Goal: Task Accomplishment & Management: Complete application form

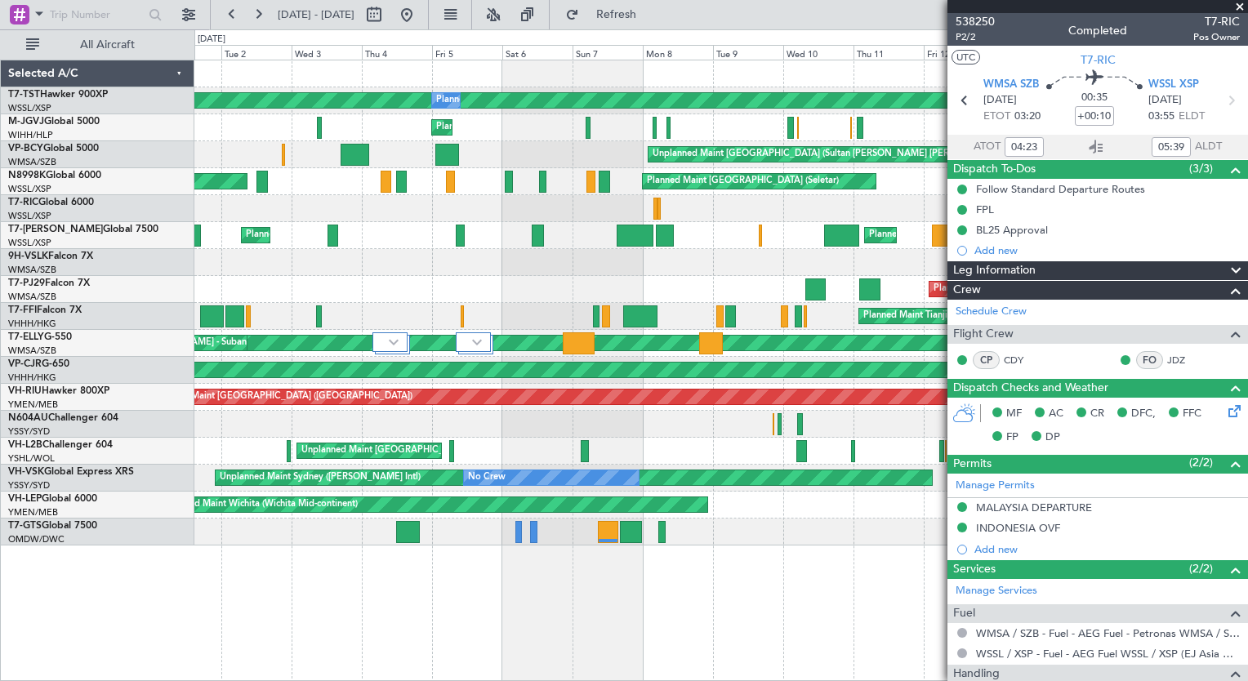
click at [412, 312] on div "Planned Maint [GEOGRAPHIC_DATA] (Seletar) Planned Maint AOG Maint [GEOGRAPHIC_D…" at bounding box center [720, 302] width 1052 height 485
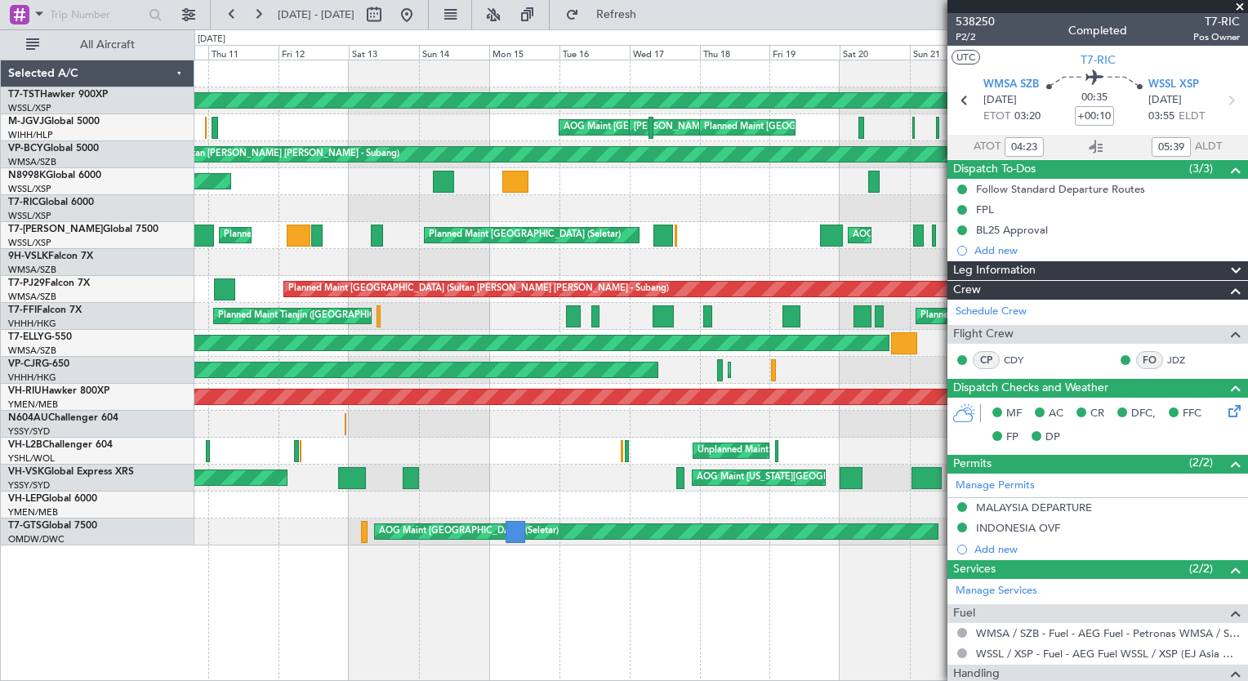
click at [62, 390] on div "Planned Maint [GEOGRAPHIC_DATA] (Seletar) AOG Maint [GEOGRAPHIC_DATA] (Halim In…" at bounding box center [624, 355] width 1248 height 652
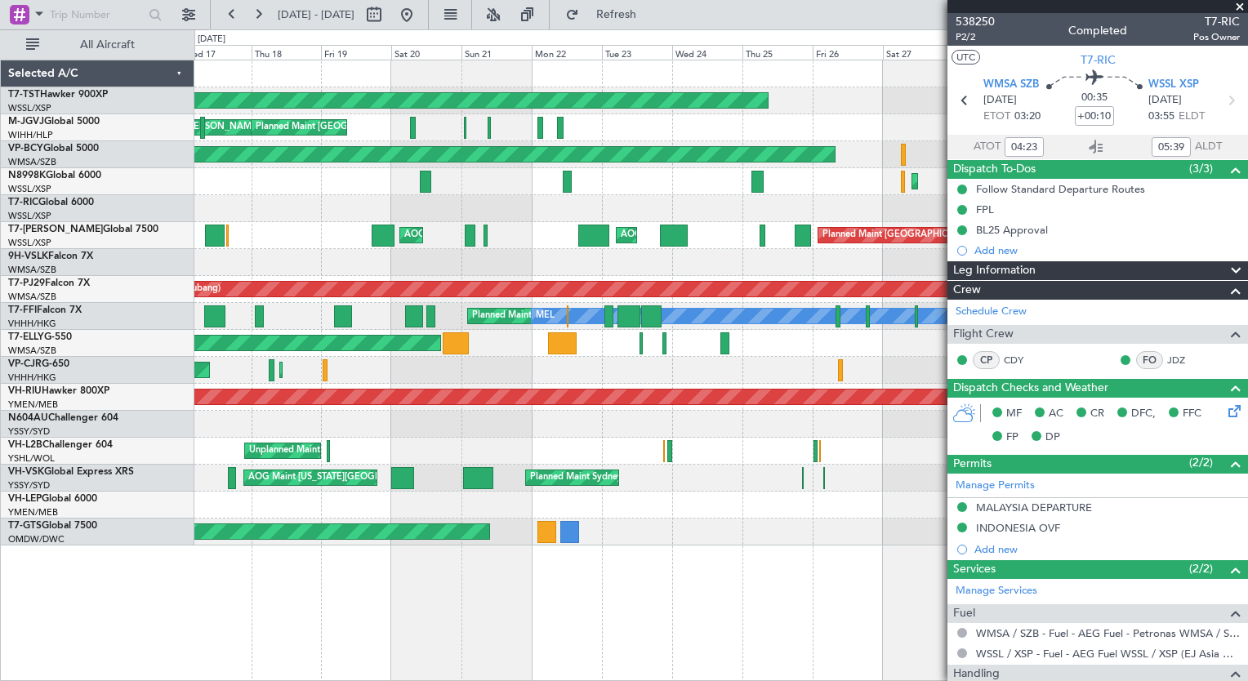
click at [361, 443] on div "Planned Maint [GEOGRAPHIC_DATA] (Seletar) Planned Maint [GEOGRAPHIC_DATA] (Sele…" at bounding box center [720, 302] width 1052 height 485
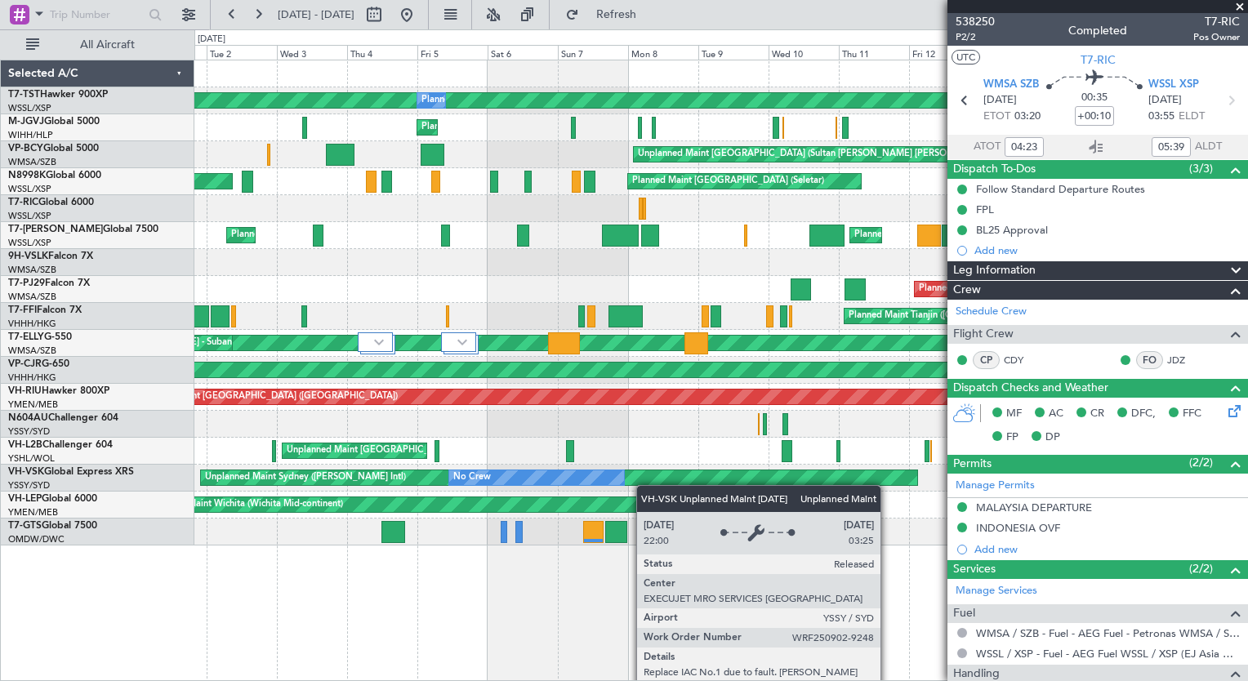
click at [647, 485] on div "Planned Maint [GEOGRAPHIC_DATA] (Seletar) Planned Maint AOG Maint [GEOGRAPHIC_D…" at bounding box center [720, 302] width 1052 height 485
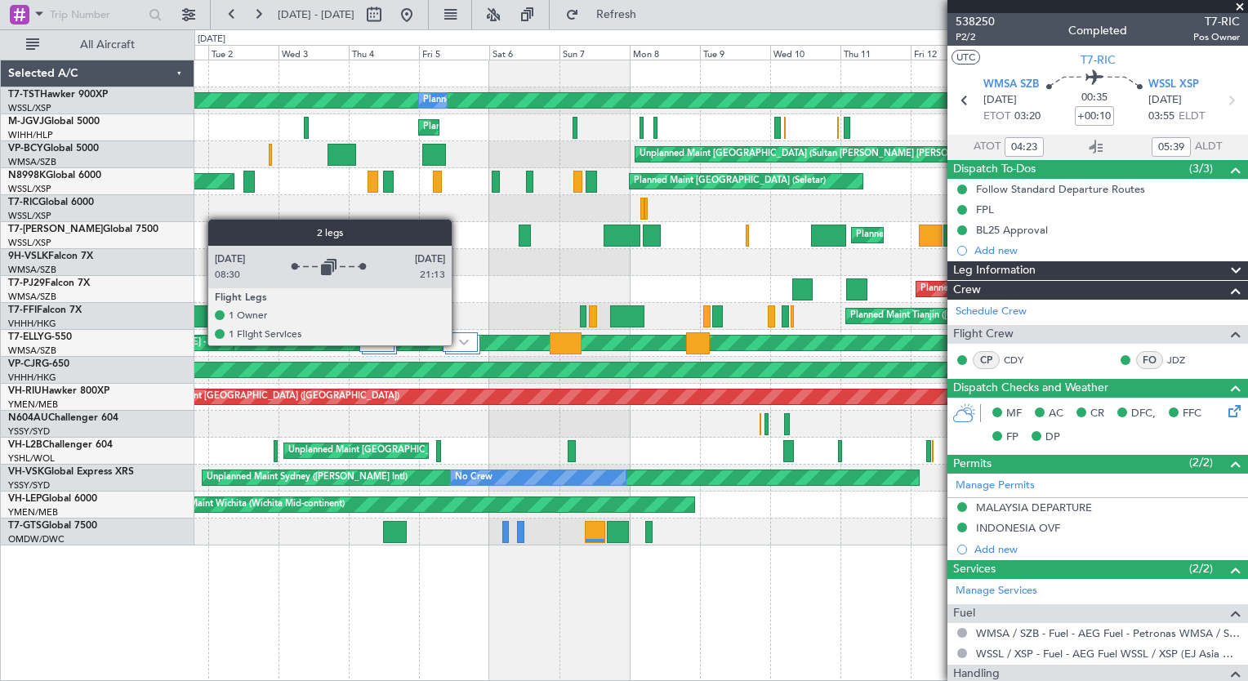
click at [461, 344] on img at bounding box center [464, 342] width 10 height 7
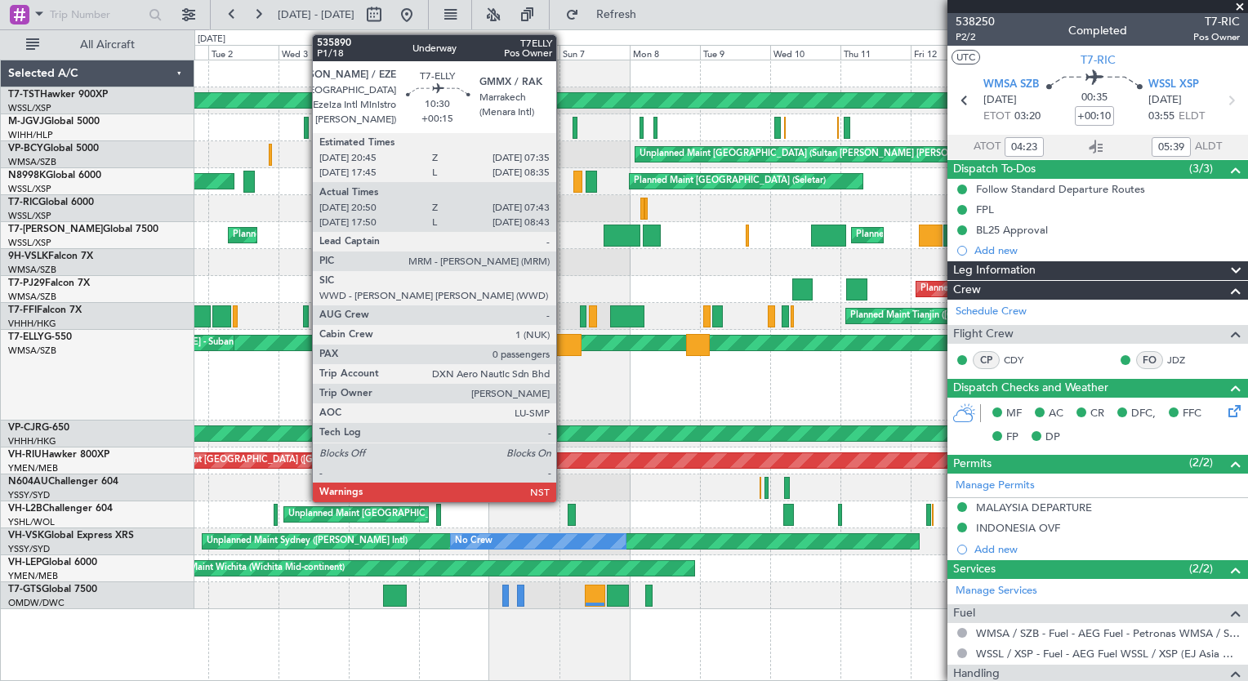
click at [562, 340] on div at bounding box center [565, 345] width 32 height 22
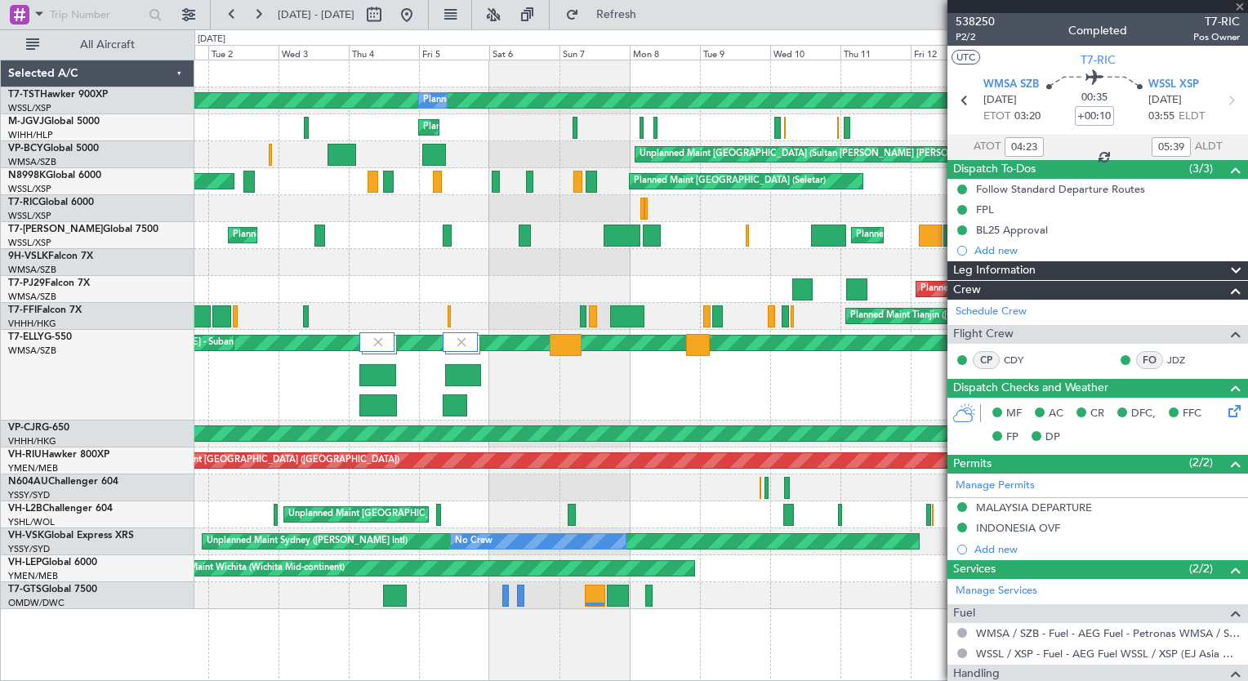
click at [562, 340] on div at bounding box center [565, 345] width 32 height 22
type input "+00:15"
type input "21:05"
type input "07:38"
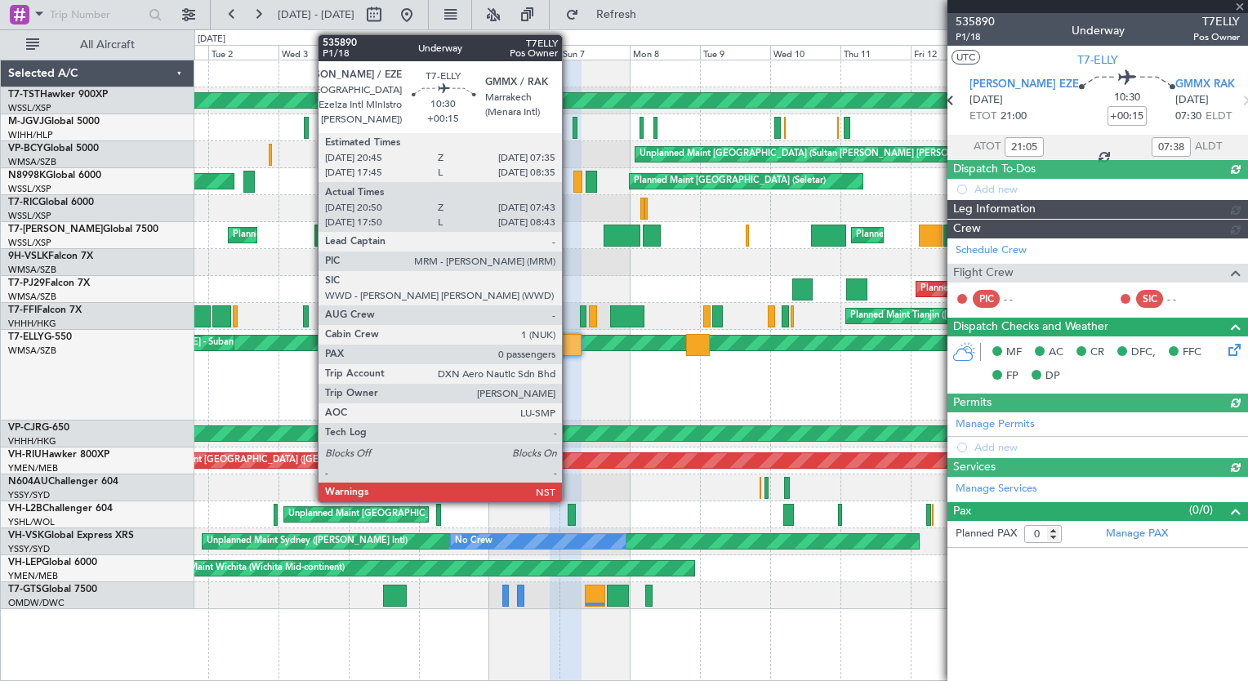
type input "[PERSON_NAME] (HHAFI)"
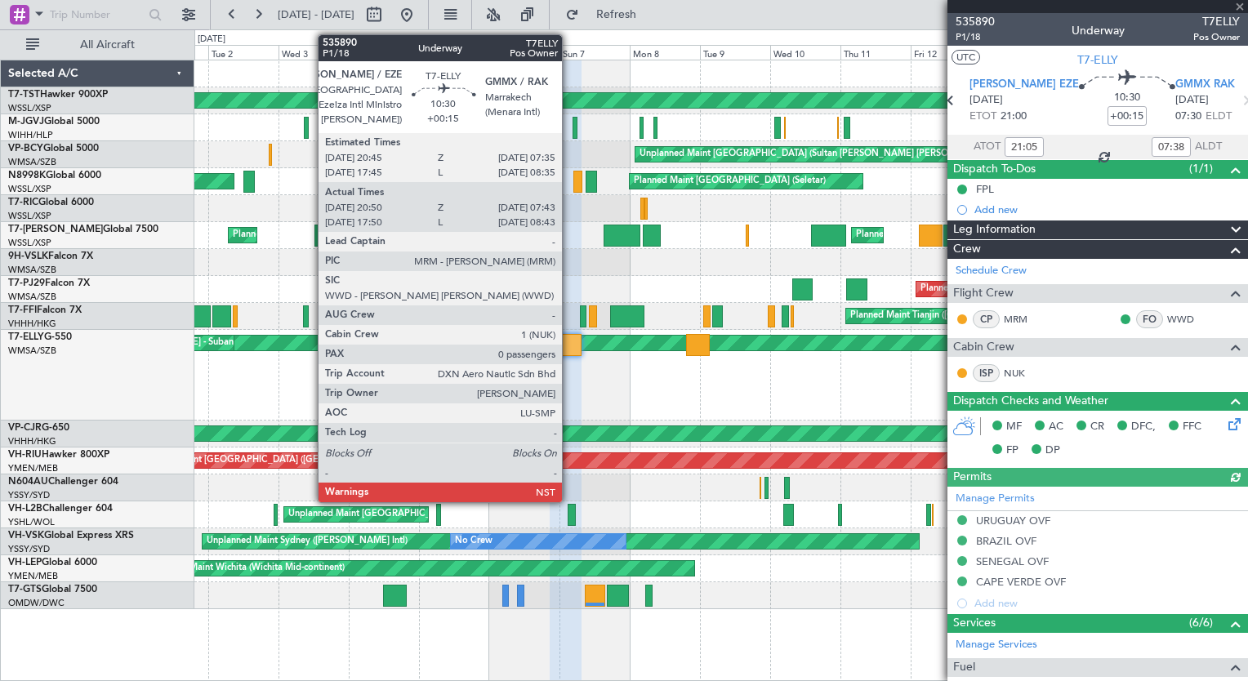
click at [569, 348] on div at bounding box center [565, 345] width 32 height 22
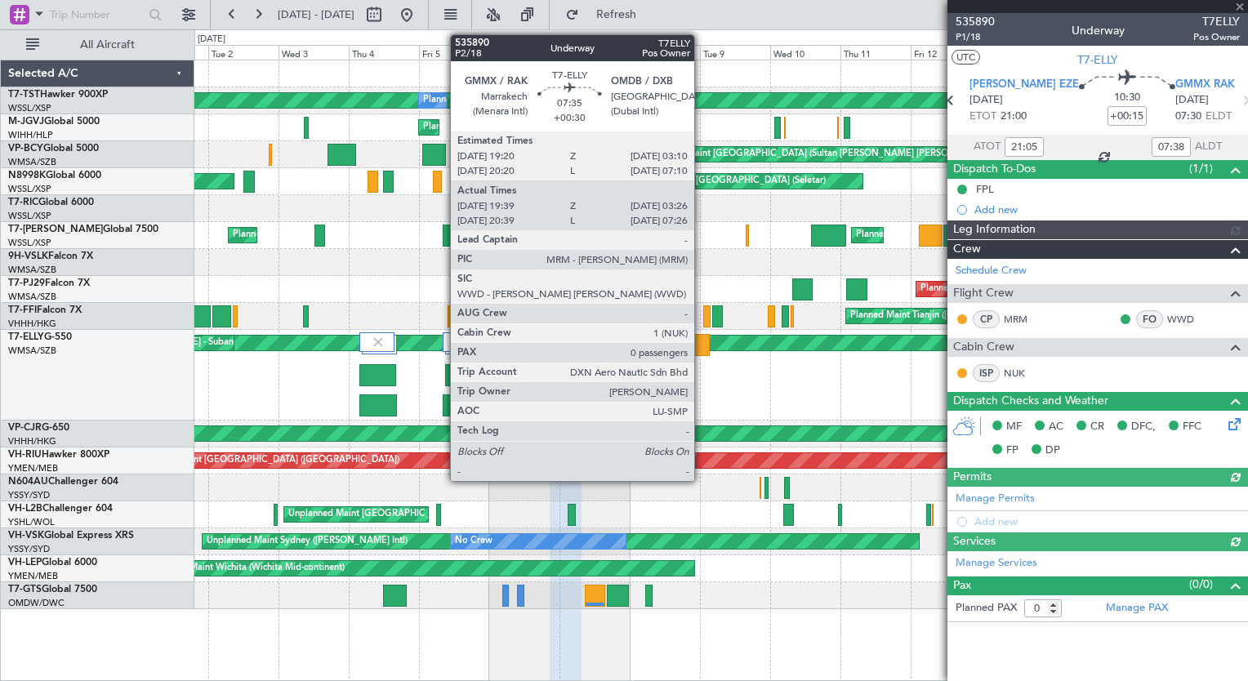
click at [701, 340] on div at bounding box center [697, 345] width 23 height 22
type input "[PERSON_NAME] (HHAFI)"
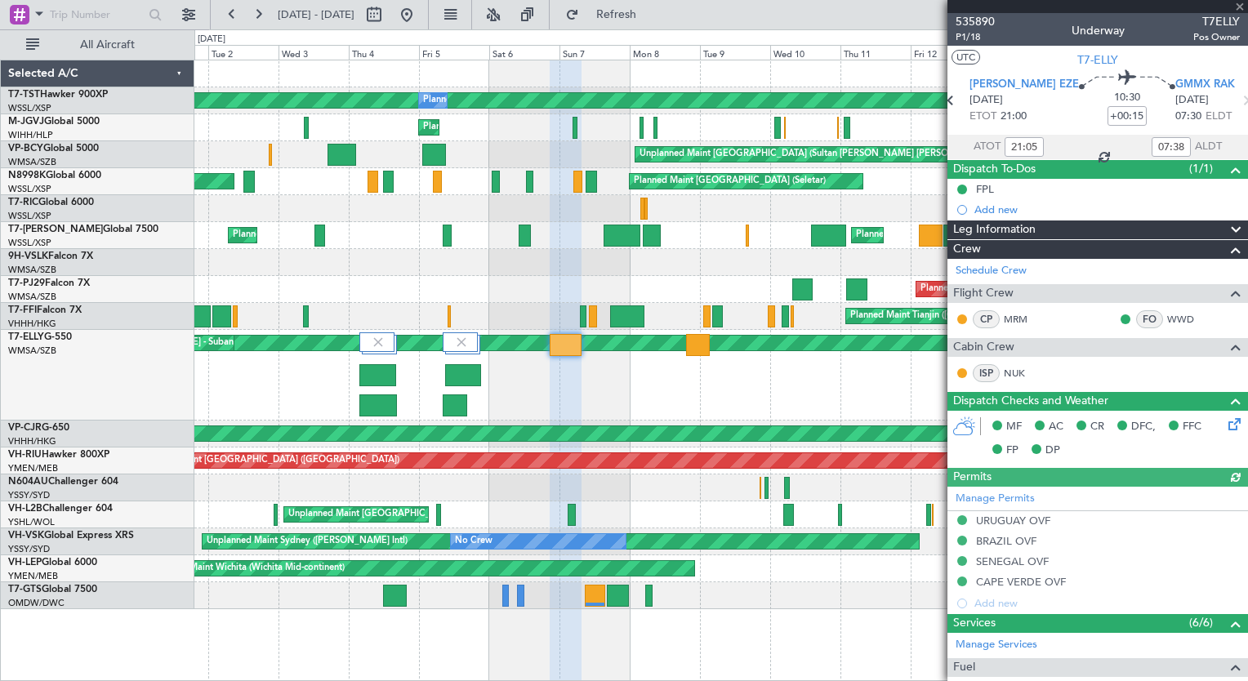
type input "+00:30"
type input "19:49"
type input "03:21"
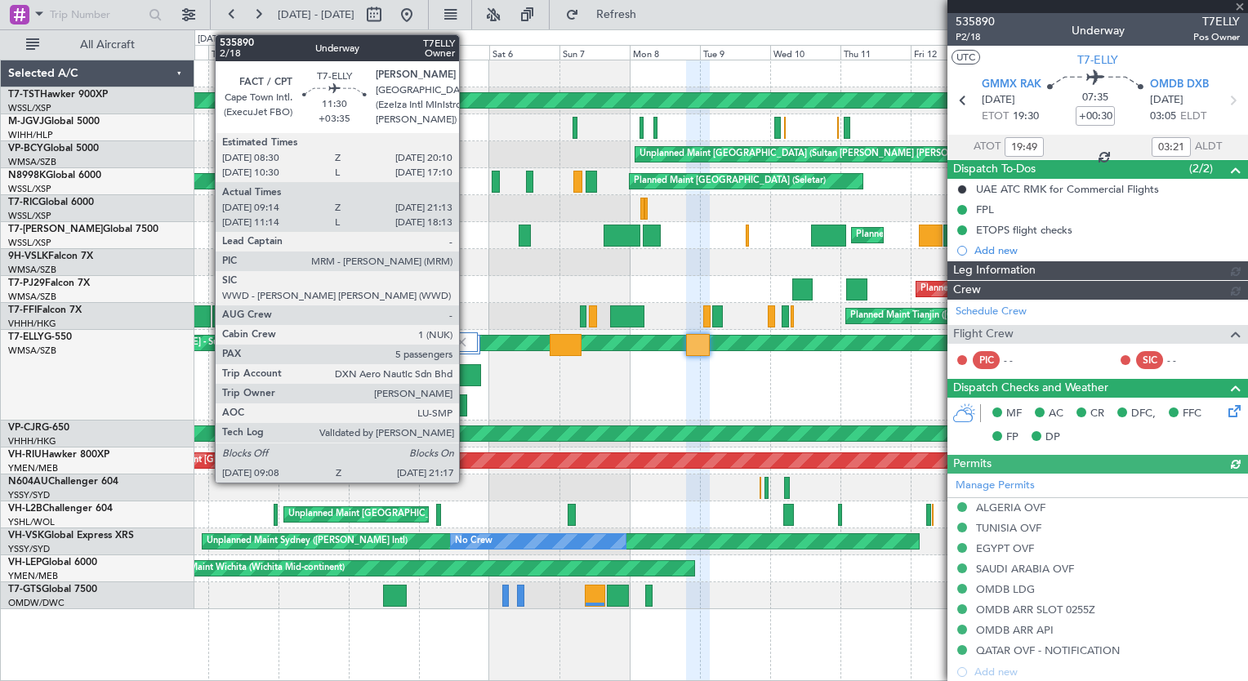
type input "[PERSON_NAME] (LEU)"
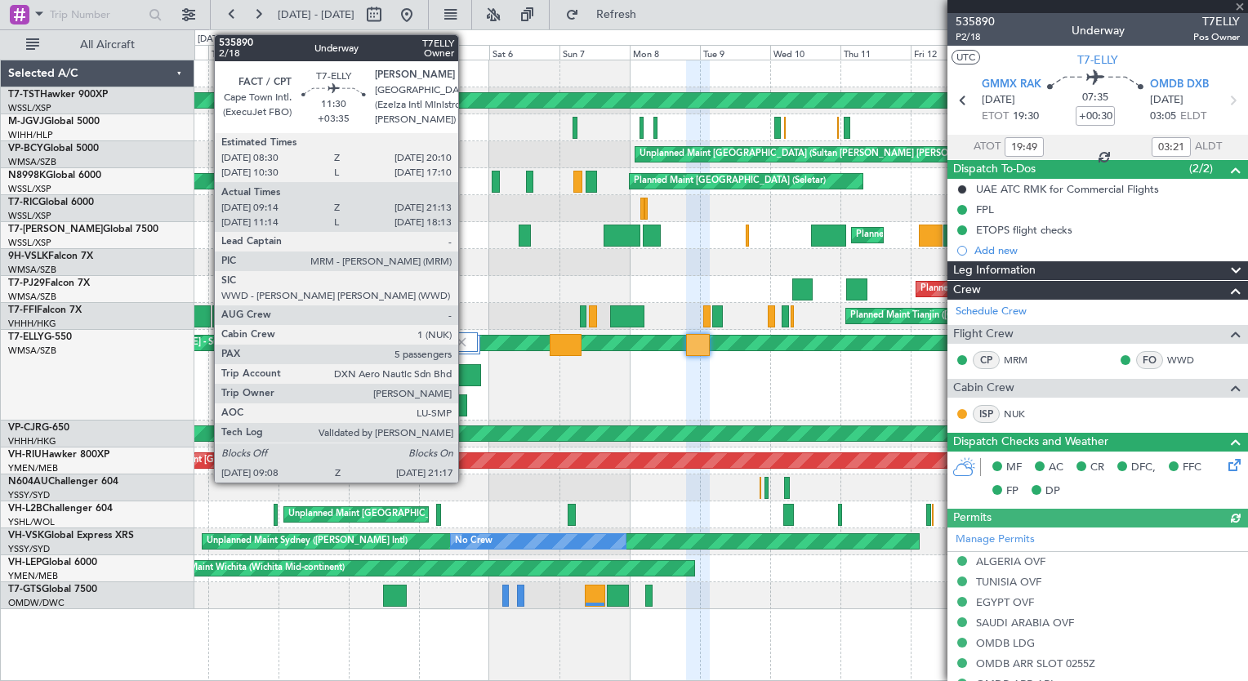
click at [465, 375] on div at bounding box center [463, 375] width 36 height 22
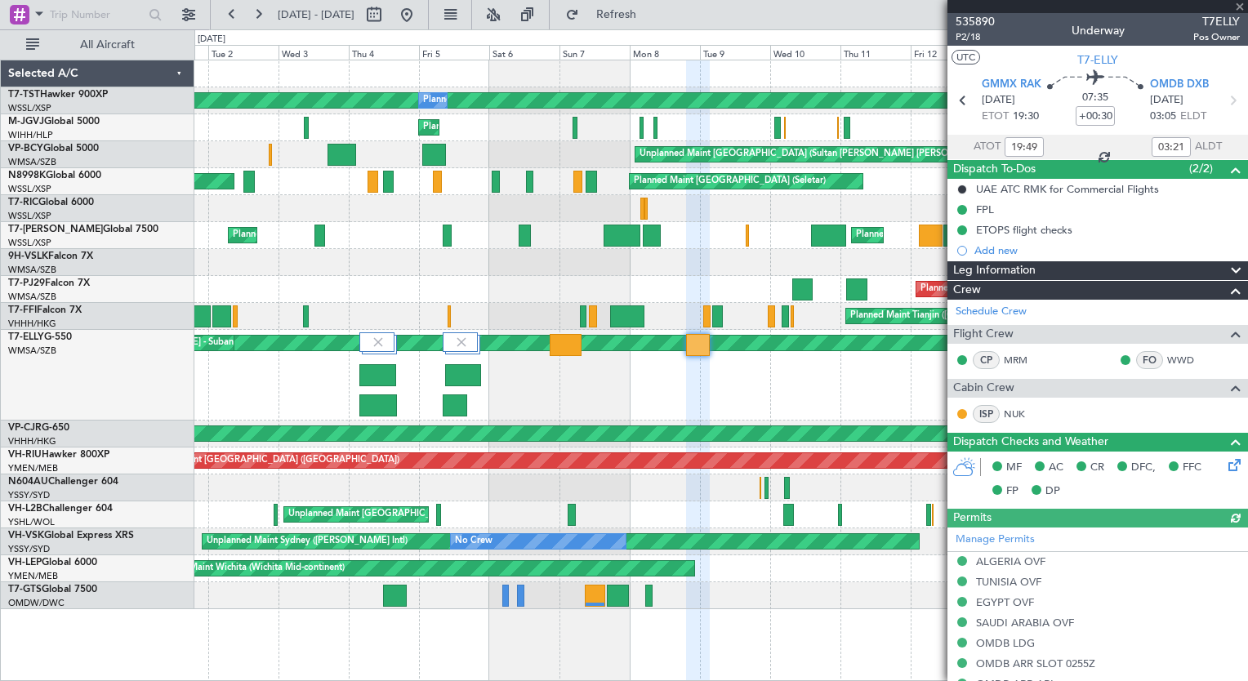
type input "+03:35"
type input "09:14"
type input "21:03"
type input "5"
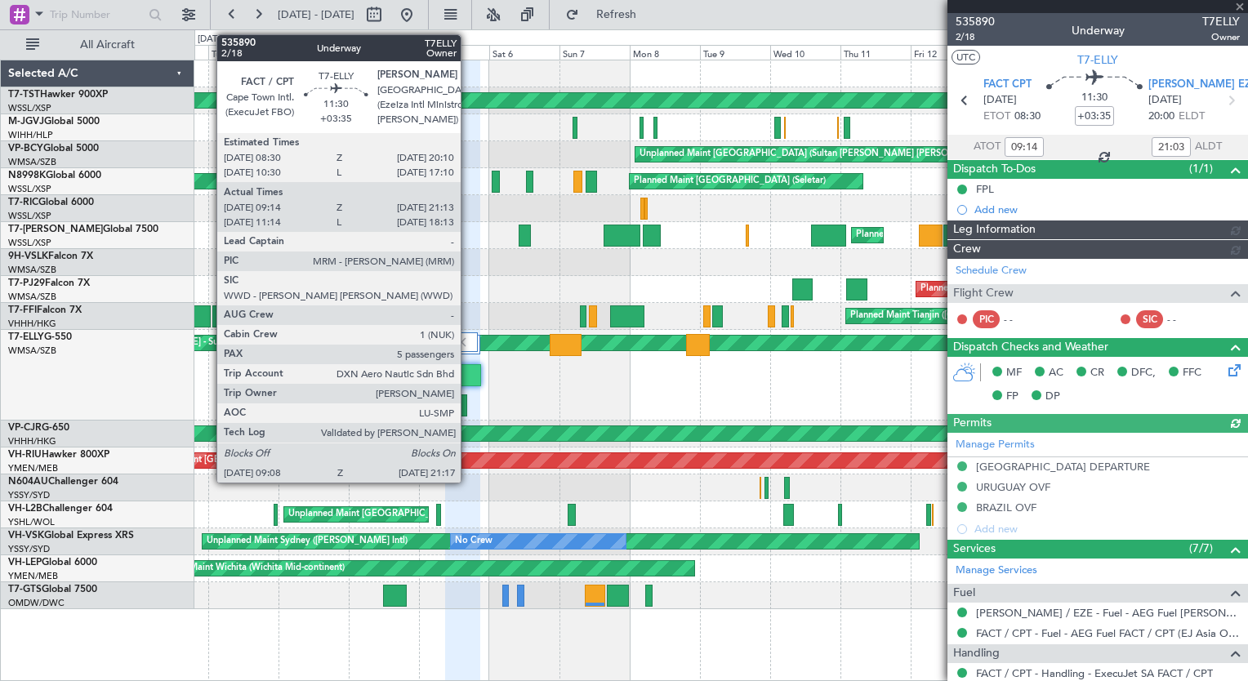
type input "[PERSON_NAME] (HHAFI)"
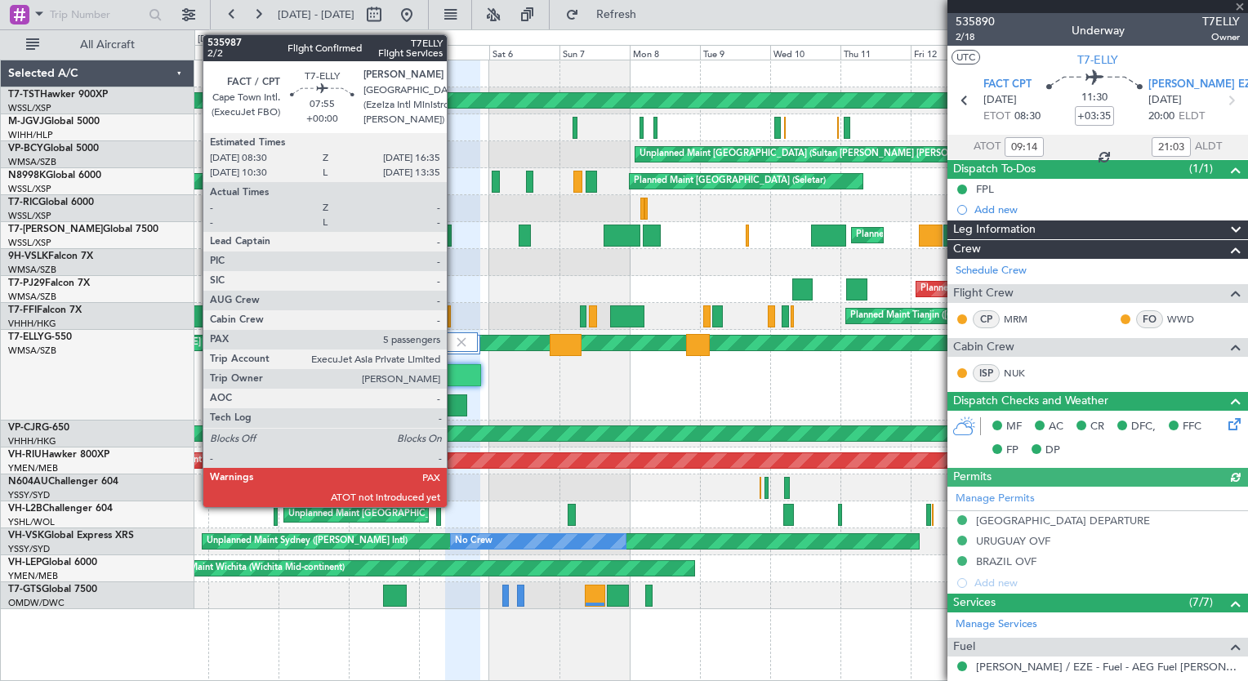
click at [454, 410] on div at bounding box center [455, 405] width 24 height 22
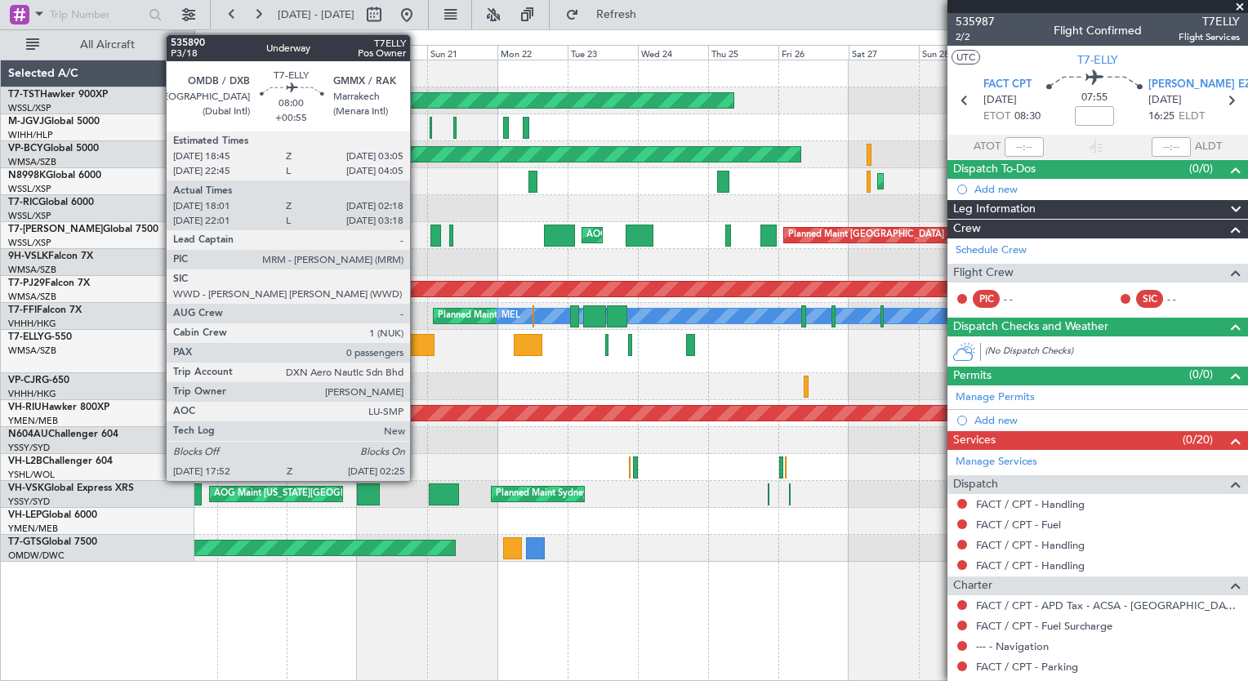
click at [417, 345] on div at bounding box center [420, 345] width 25 height 22
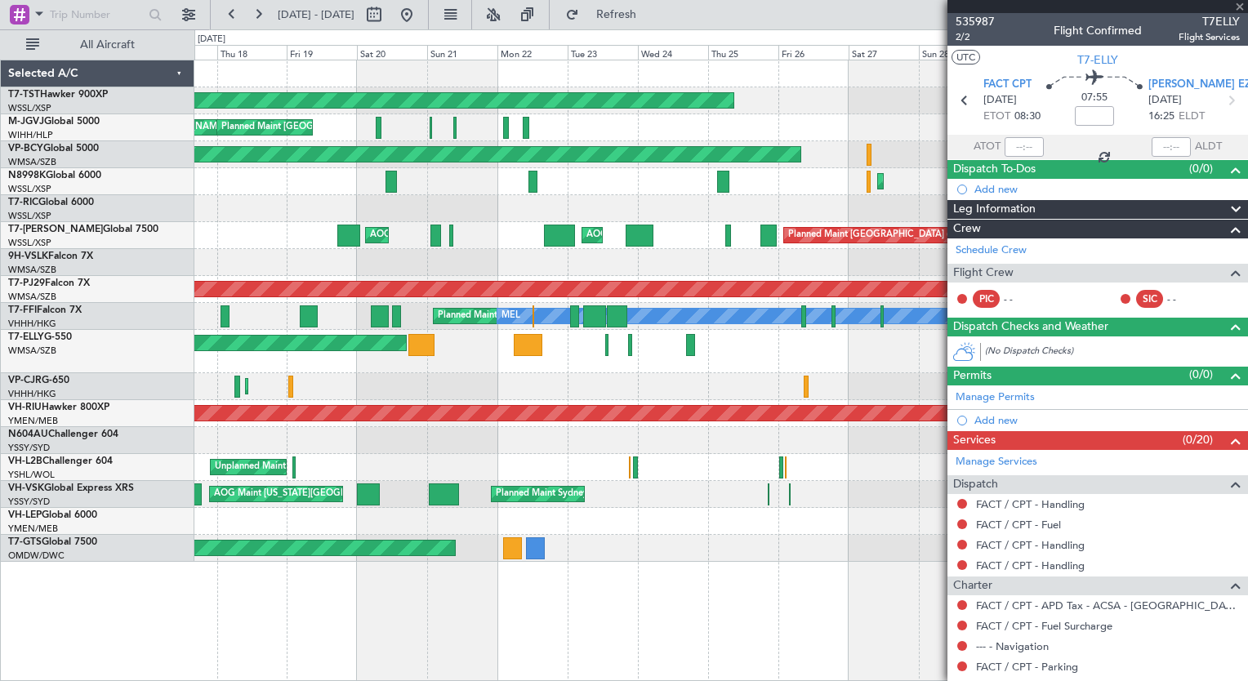
type input "+00:55"
type input "18:16"
type input "02:13"
type input "0"
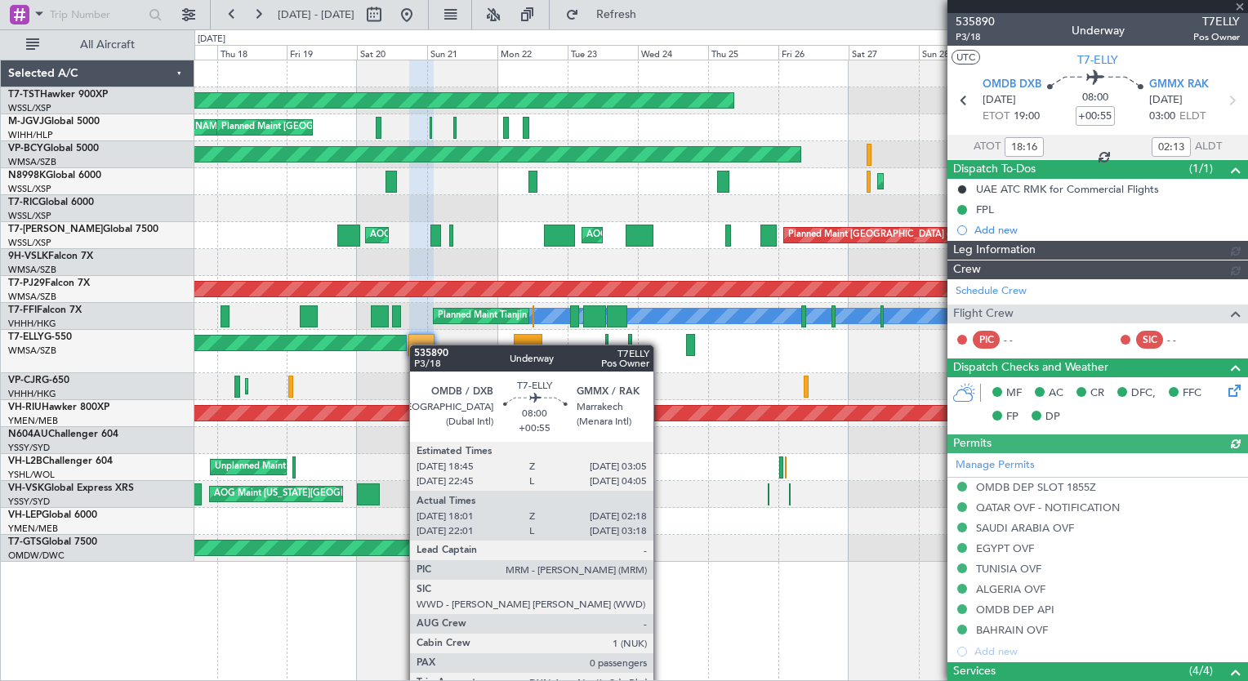
type input "[PERSON_NAME] (BTA)"
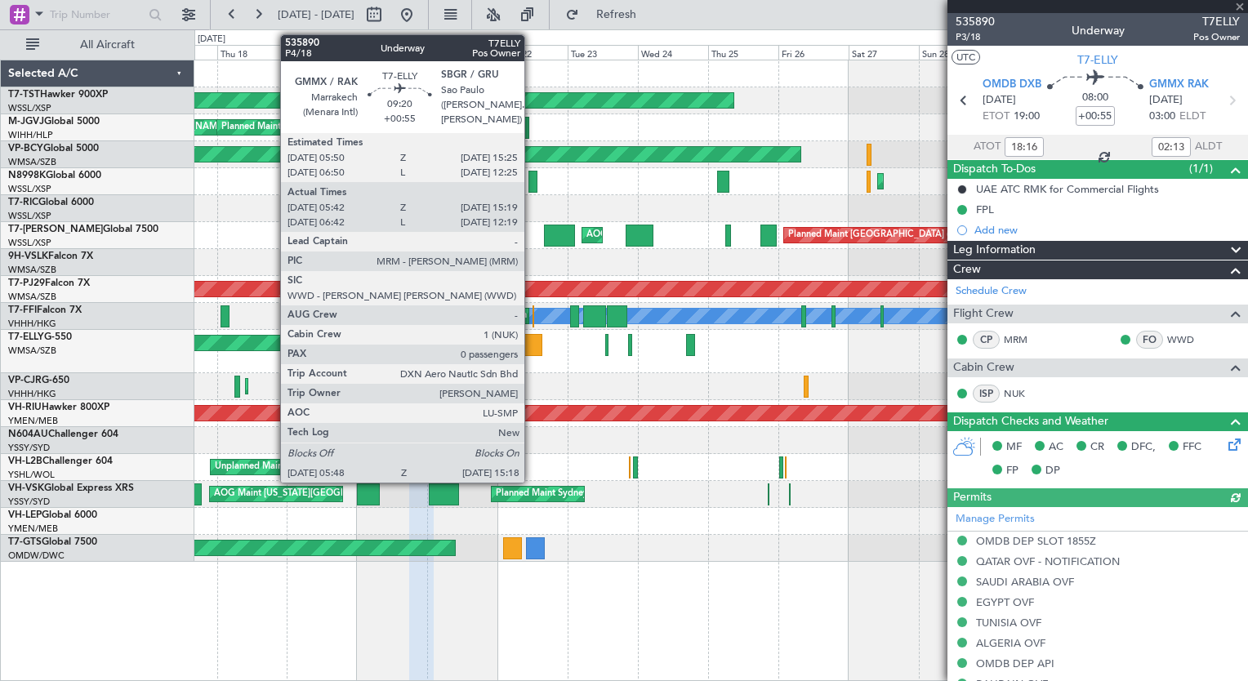
click at [532, 348] on div at bounding box center [528, 345] width 29 height 22
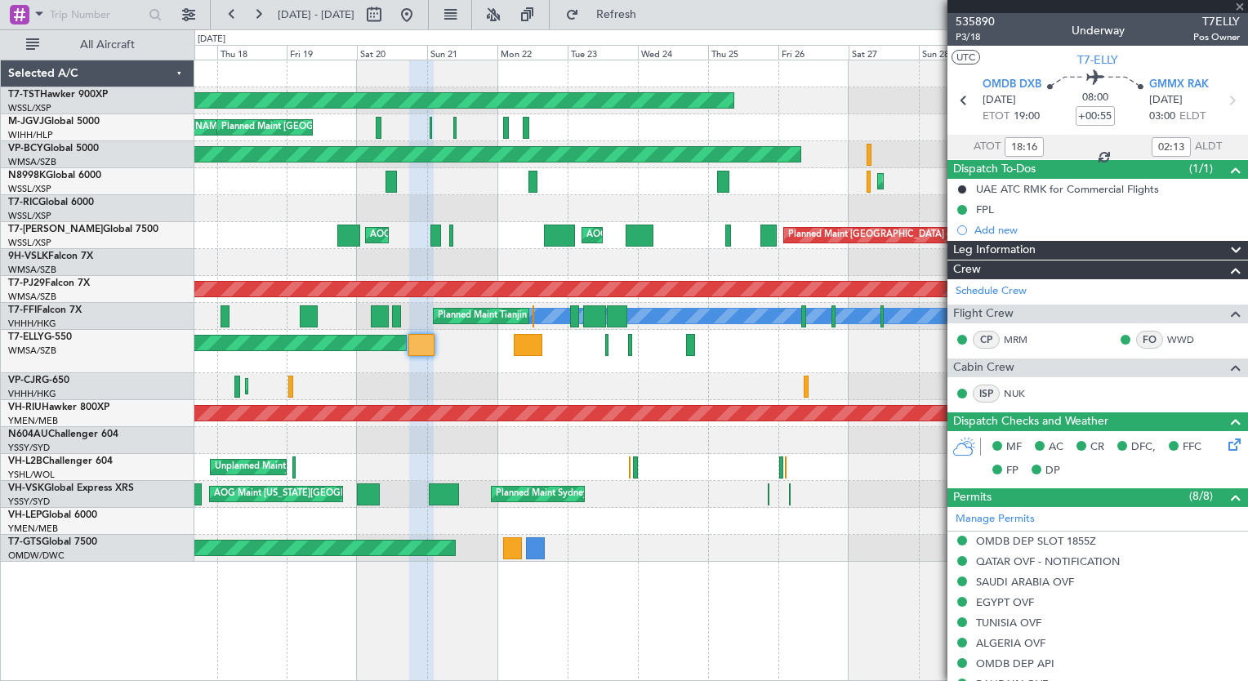
type input "05:52"
type input "15:14"
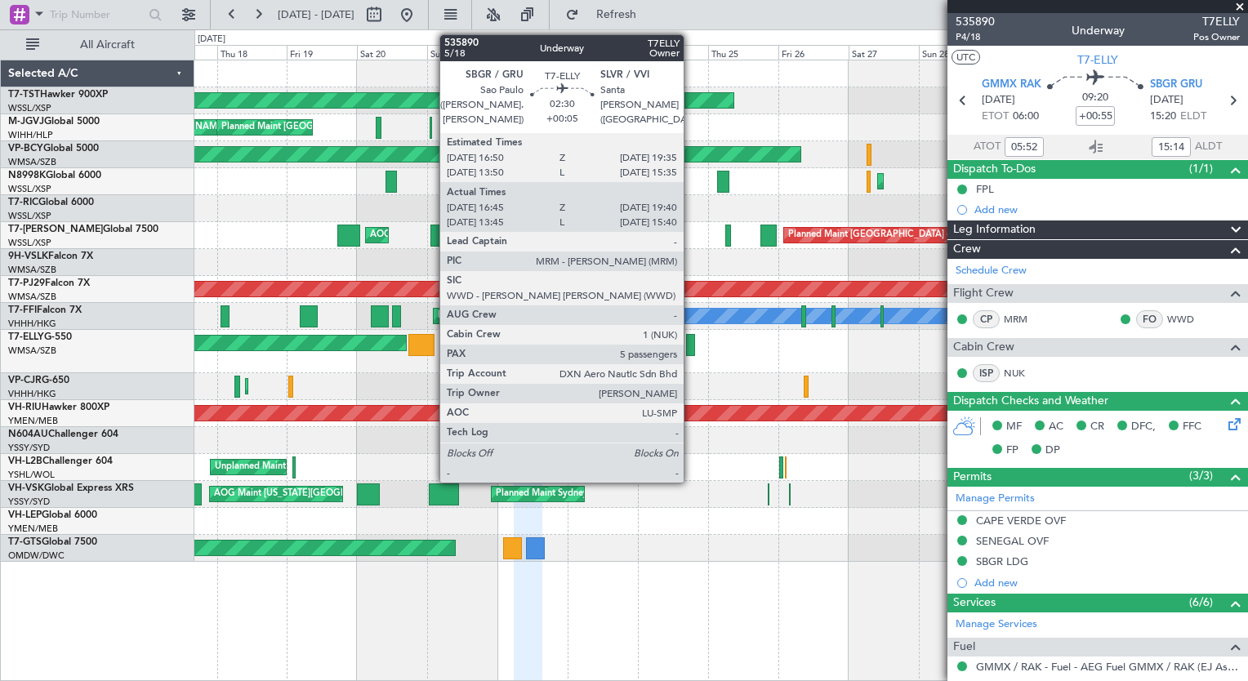
click at [691, 347] on div at bounding box center [690, 345] width 9 height 22
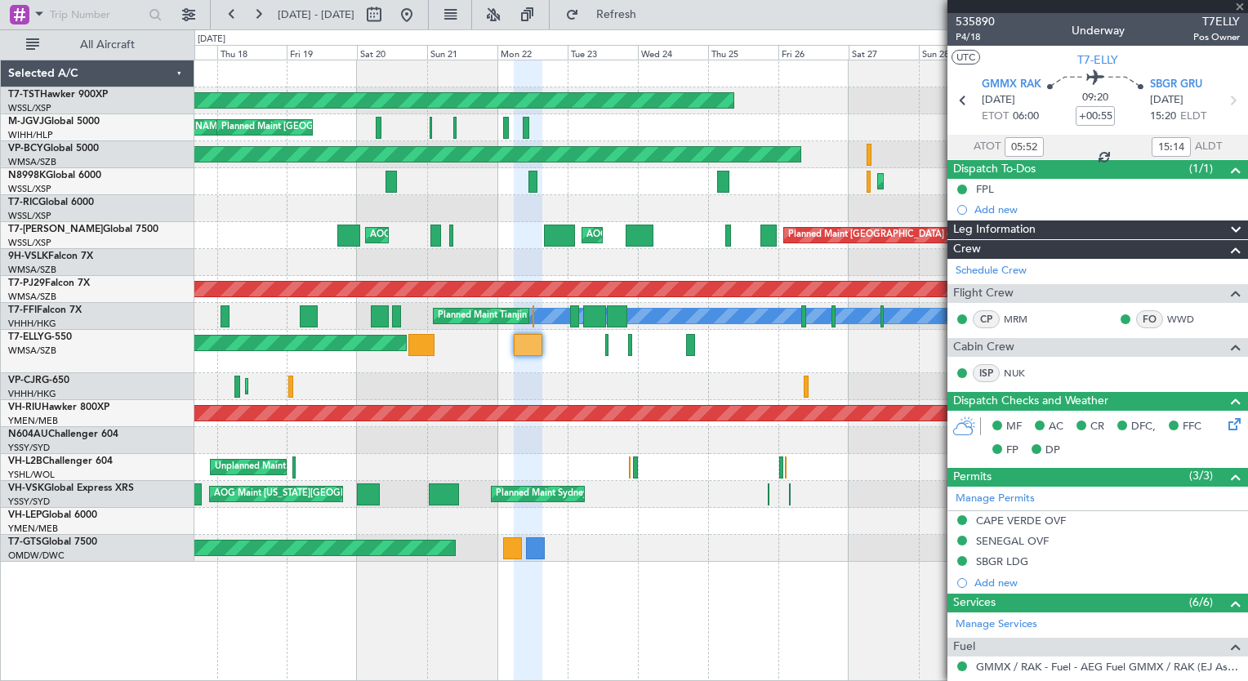
type input "+00:05"
type input "16:55"
type input "19:35"
type input "5"
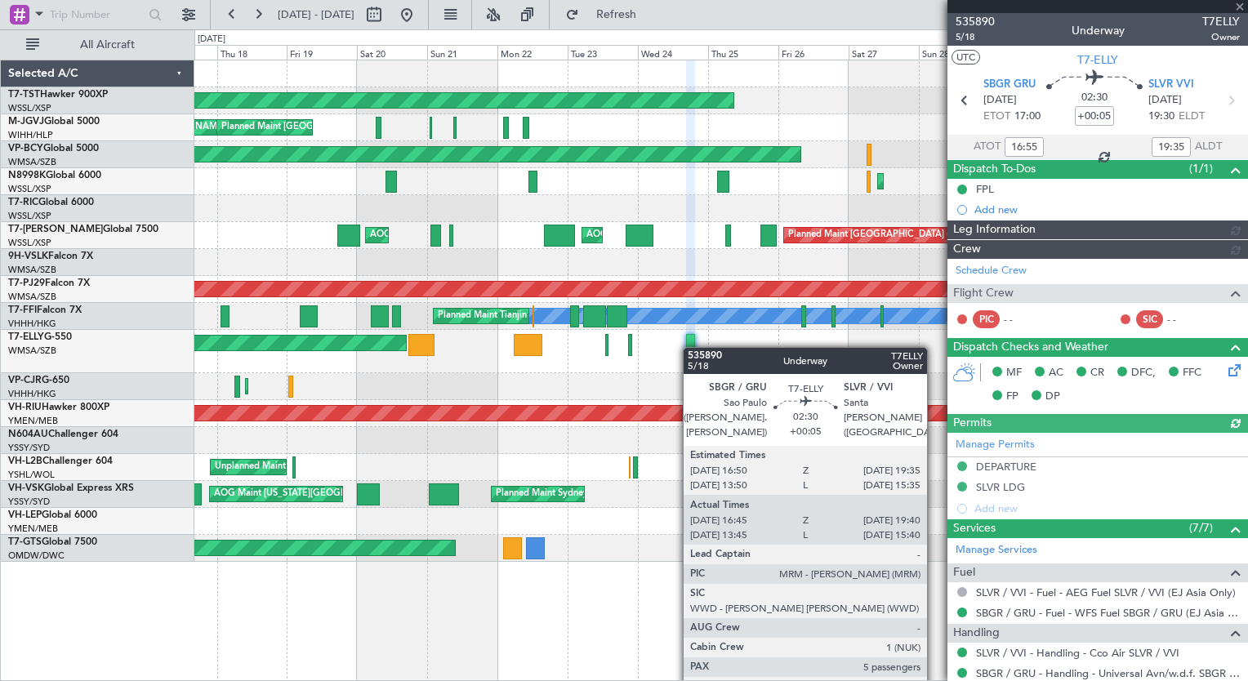
type input "[PERSON_NAME] (KYA)"
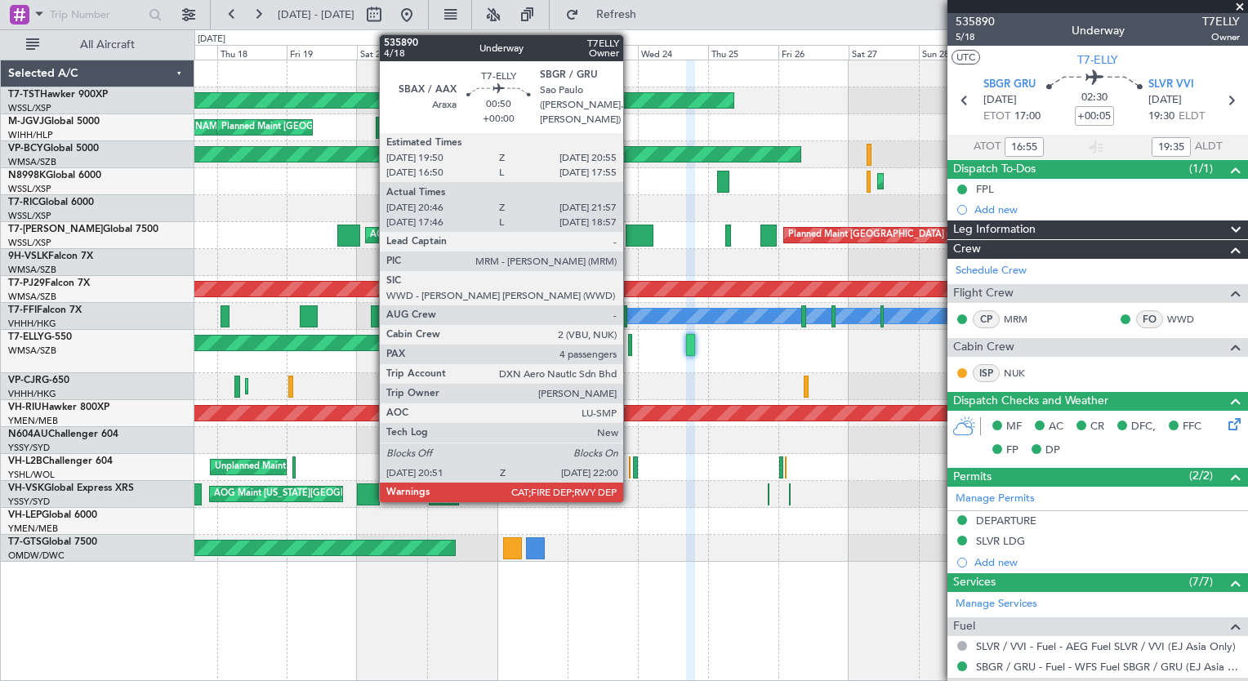
click at [630, 347] on div at bounding box center [630, 345] width 4 height 22
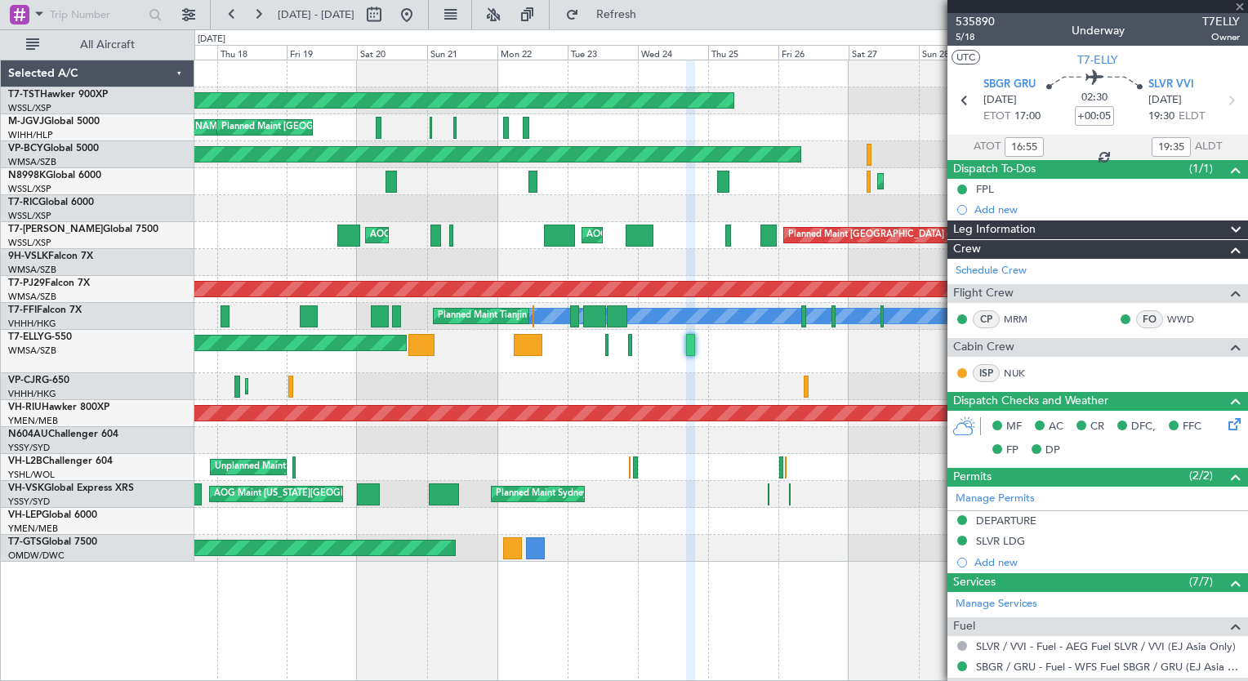
type input "20:56"
type input "21:52"
type input "4"
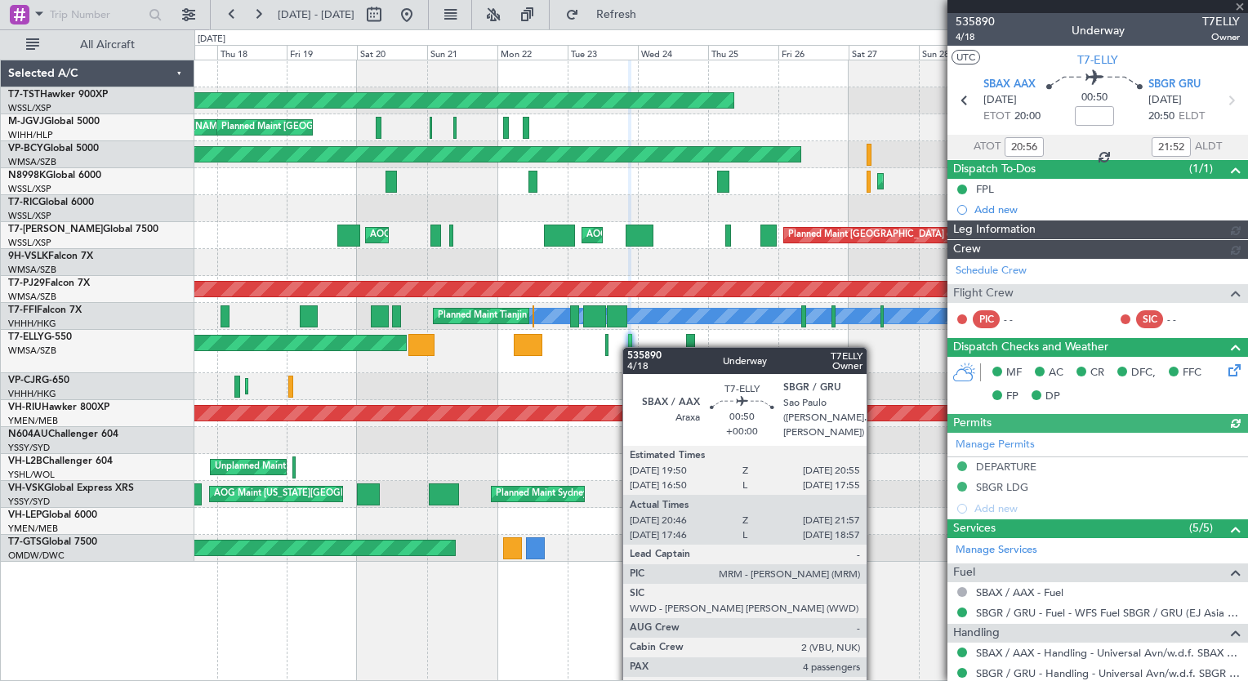
type input "[PERSON_NAME] (KYA)"
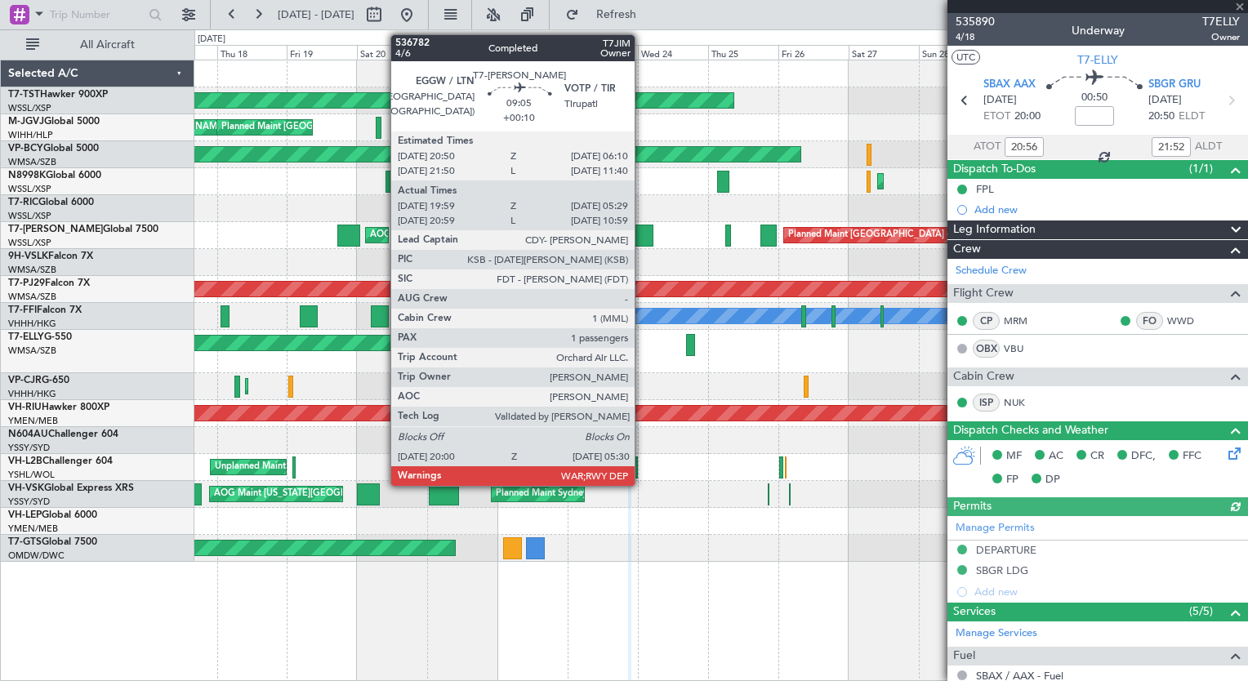
click at [642, 237] on div at bounding box center [639, 236] width 29 height 22
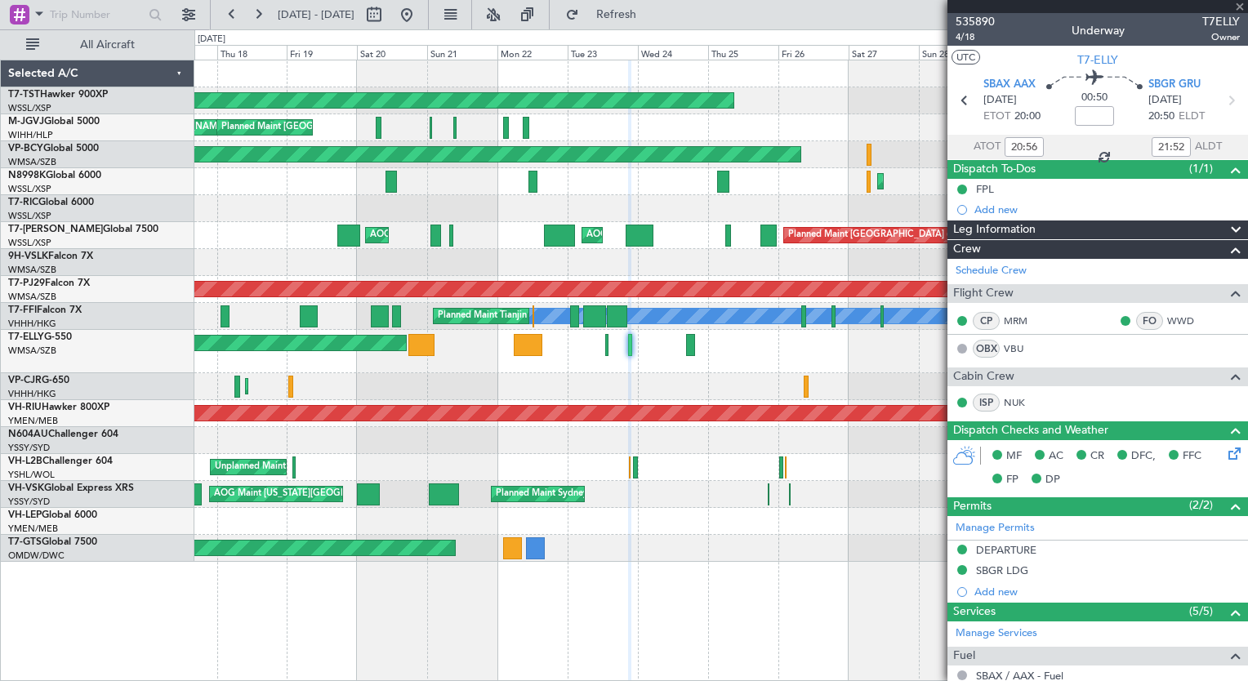
type input "+00:10"
type input "20:09"
type input "05:24"
type input "1"
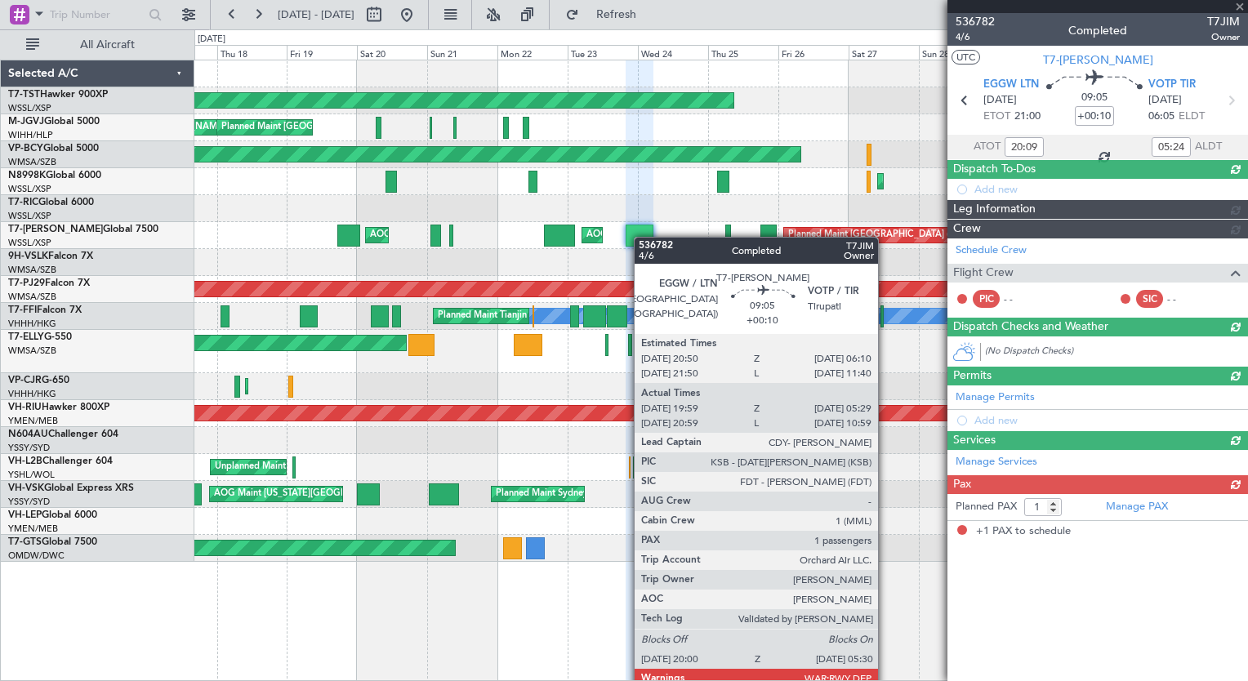
type input "[PERSON_NAME] (HHAFI)"
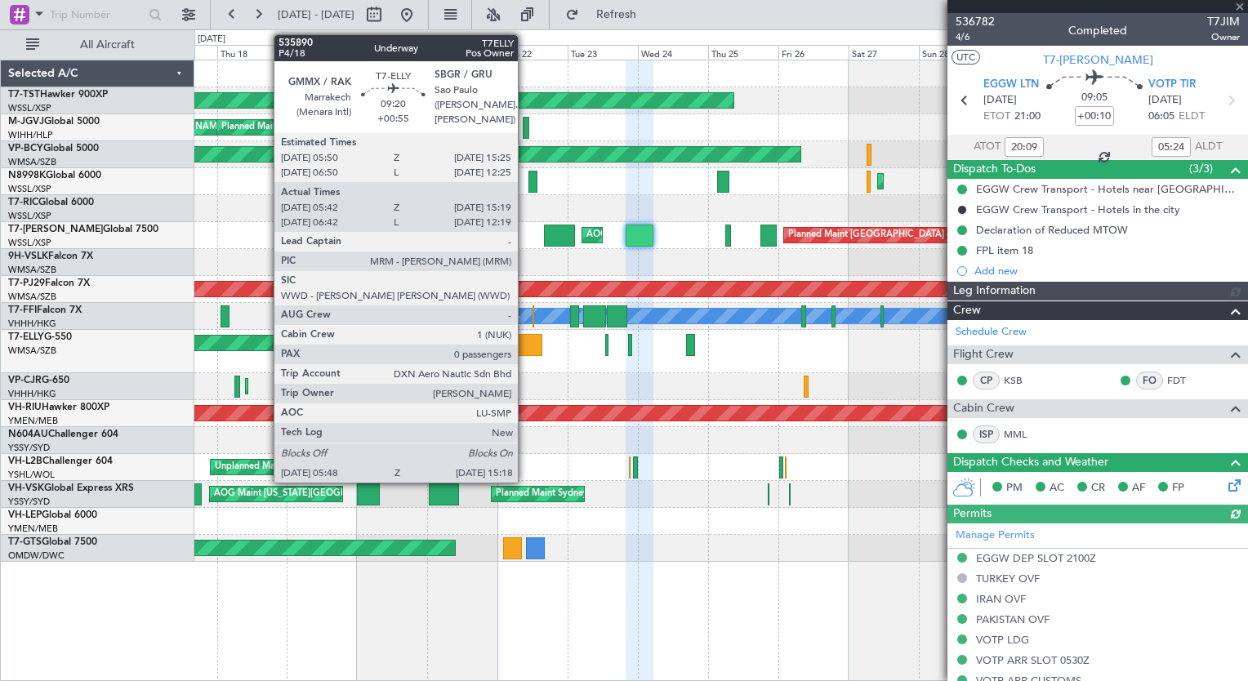
type input "[PERSON_NAME] (HHAFI)"
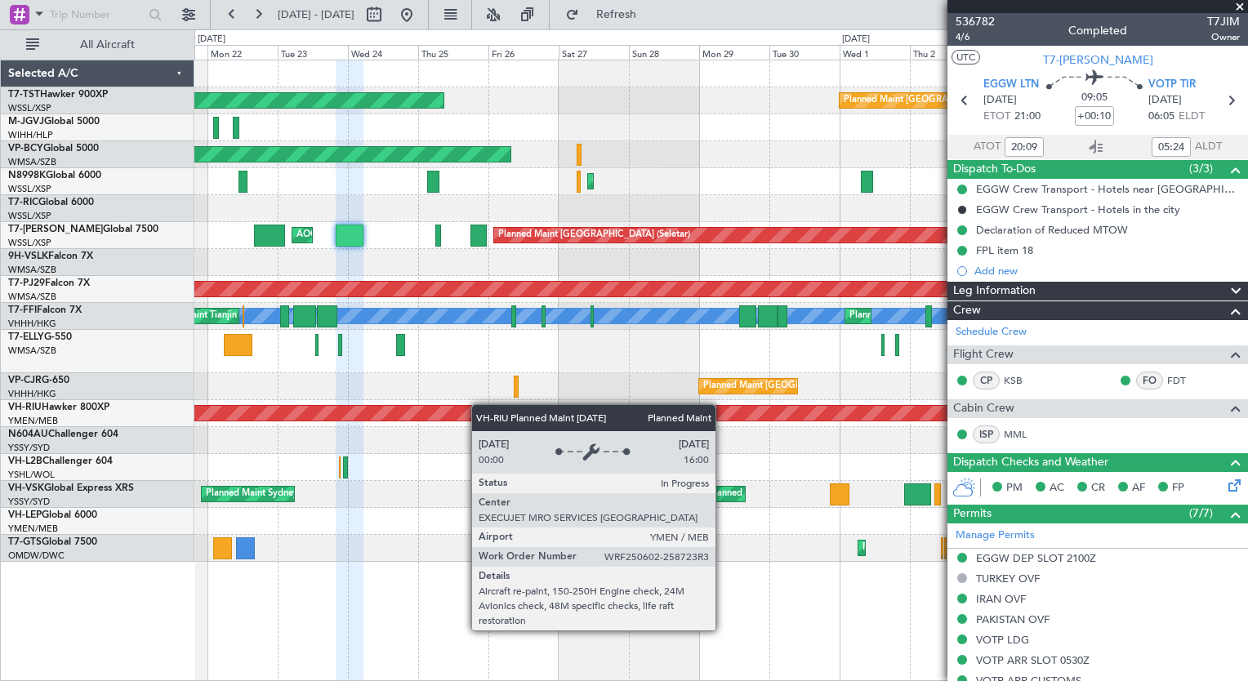
click at [500, 412] on div "Planned Maint [GEOGRAPHIC_DATA] (Seletar) Planned Maint [GEOGRAPHIC_DATA] (Sele…" at bounding box center [720, 310] width 1052 height 501
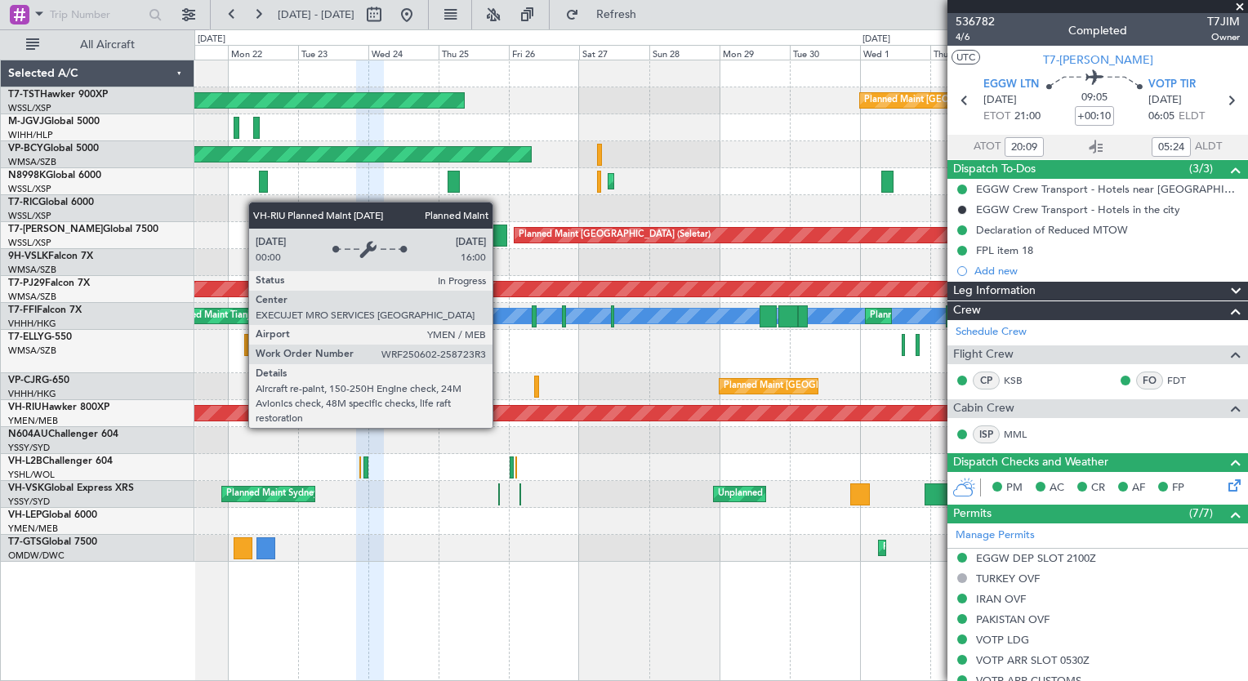
click at [500, 412] on div "Planned Maint [GEOGRAPHIC_DATA] ([GEOGRAPHIC_DATA])" at bounding box center [721, 413] width 3157 height 15
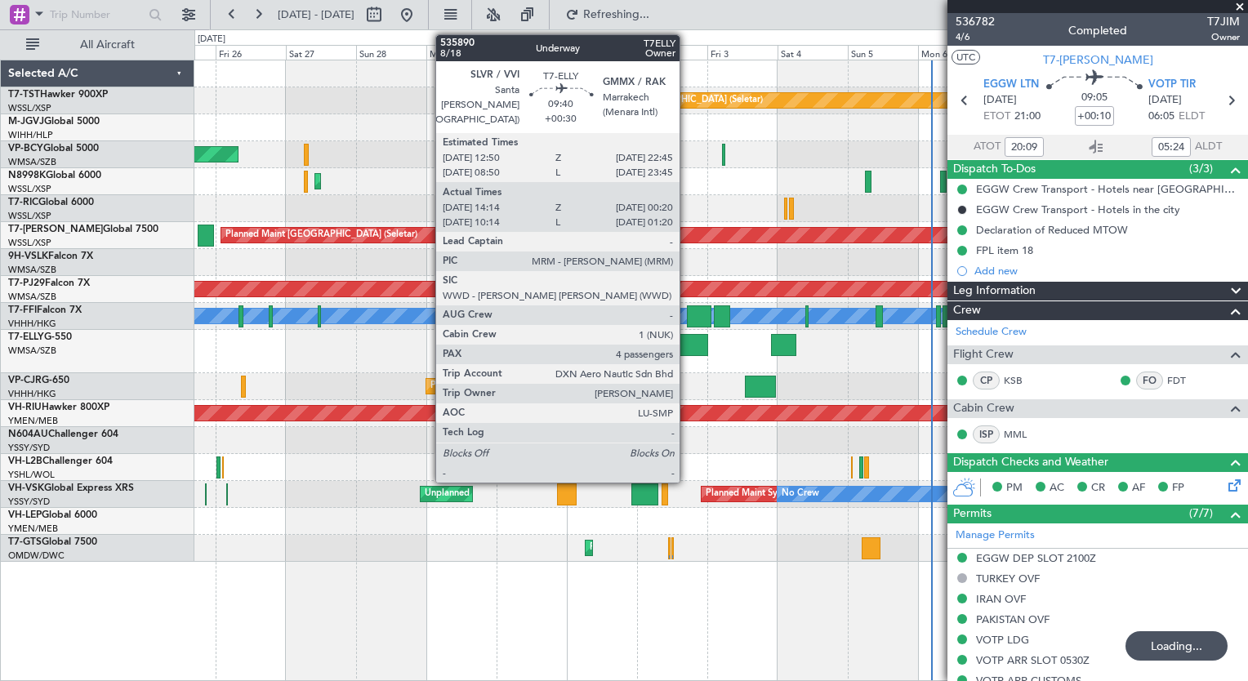
click at [687, 349] on div at bounding box center [693, 345] width 30 height 22
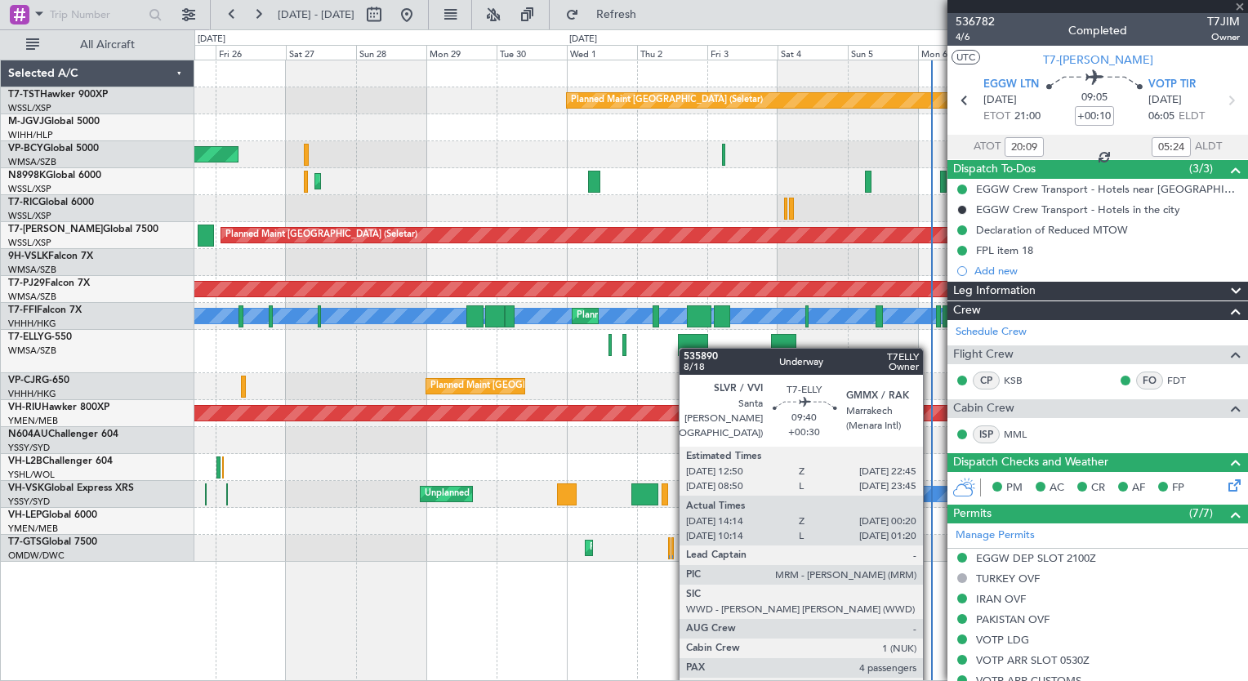
type input "+00:30"
type input "14:24"
type input "00:15"
type input "4"
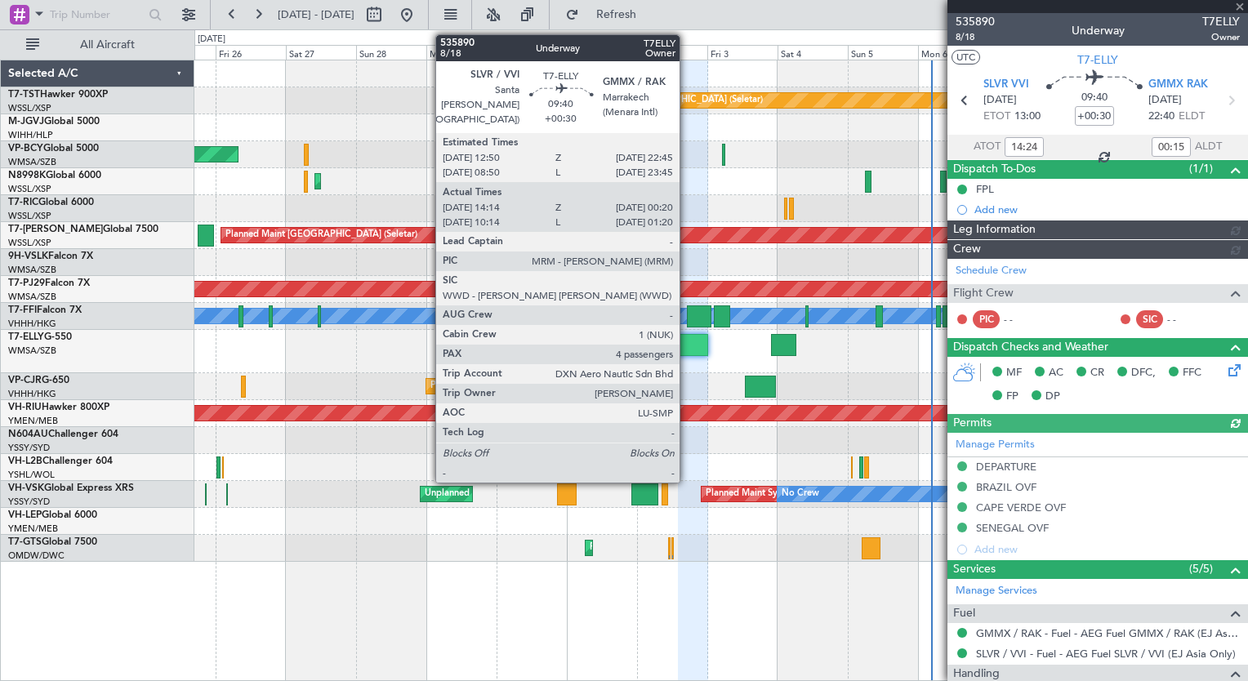
type input "[PERSON_NAME] (KYA)"
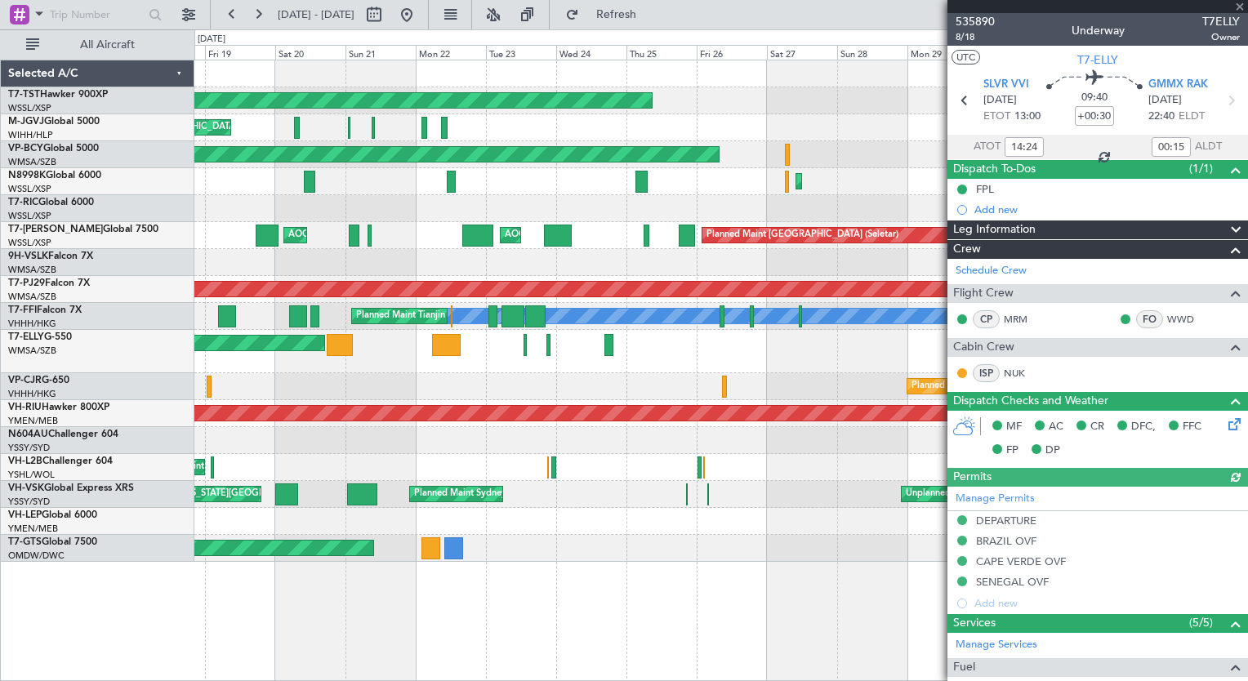
click at [1114, 410] on body "[DATE] - [DATE] Refresh Quick Links All Aircraft Planned Maint [GEOGRAPHIC_DATA…" at bounding box center [624, 340] width 1248 height 681
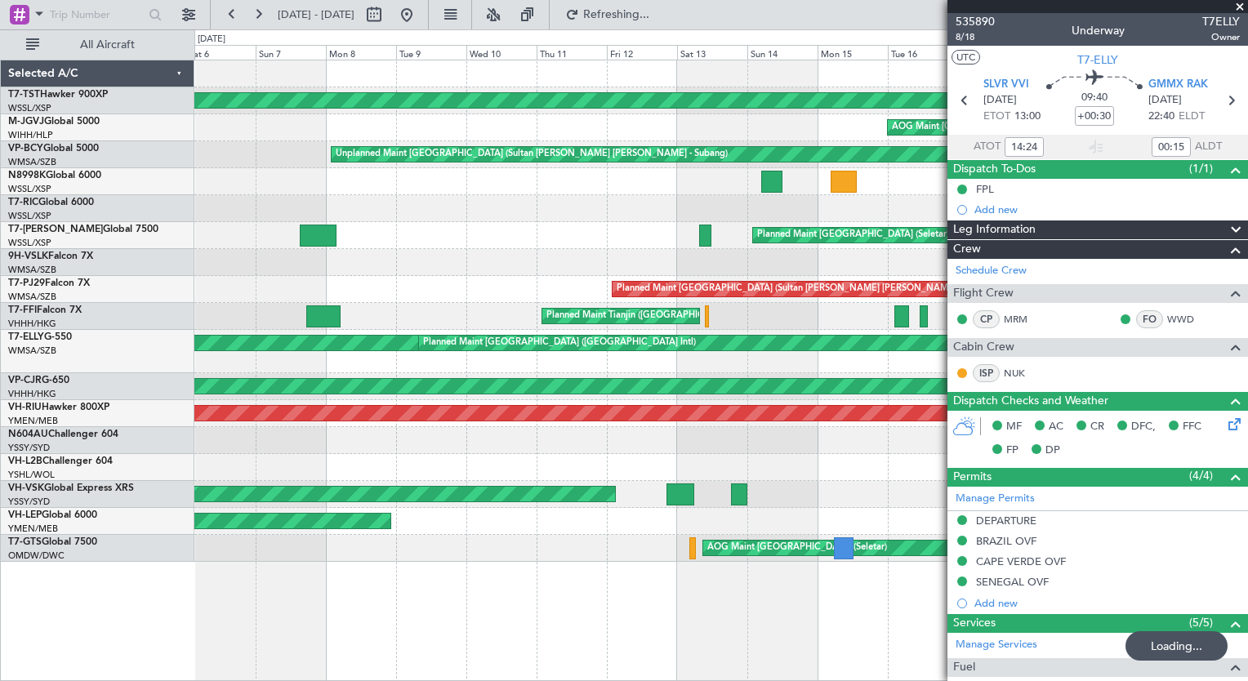
click at [1012, 547] on body "[DATE] - [DATE] Refreshing... Quick Links All Aircraft Planned Maint [GEOGRAPHI…" at bounding box center [624, 340] width 1248 height 681
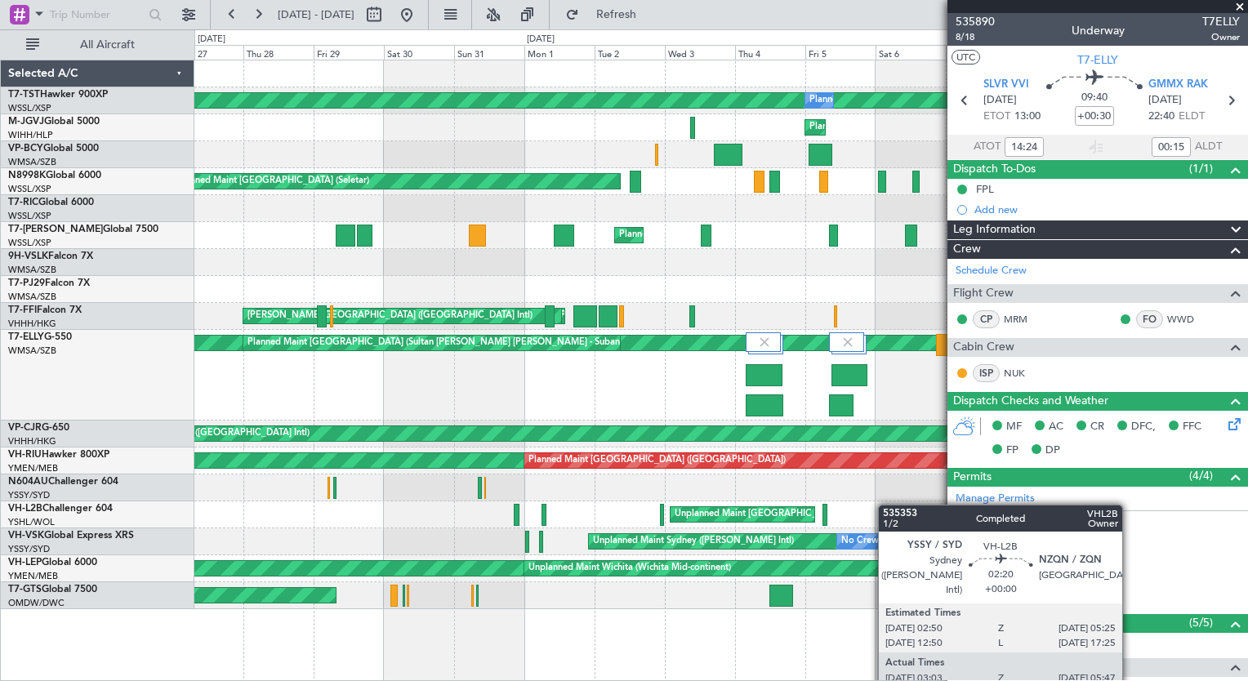
click at [1077, 554] on fb-app "[DATE] - [DATE] Refresh Quick Links All Aircraft Planned Maint [GEOGRAPHIC_DATA…" at bounding box center [624, 346] width 1248 height 669
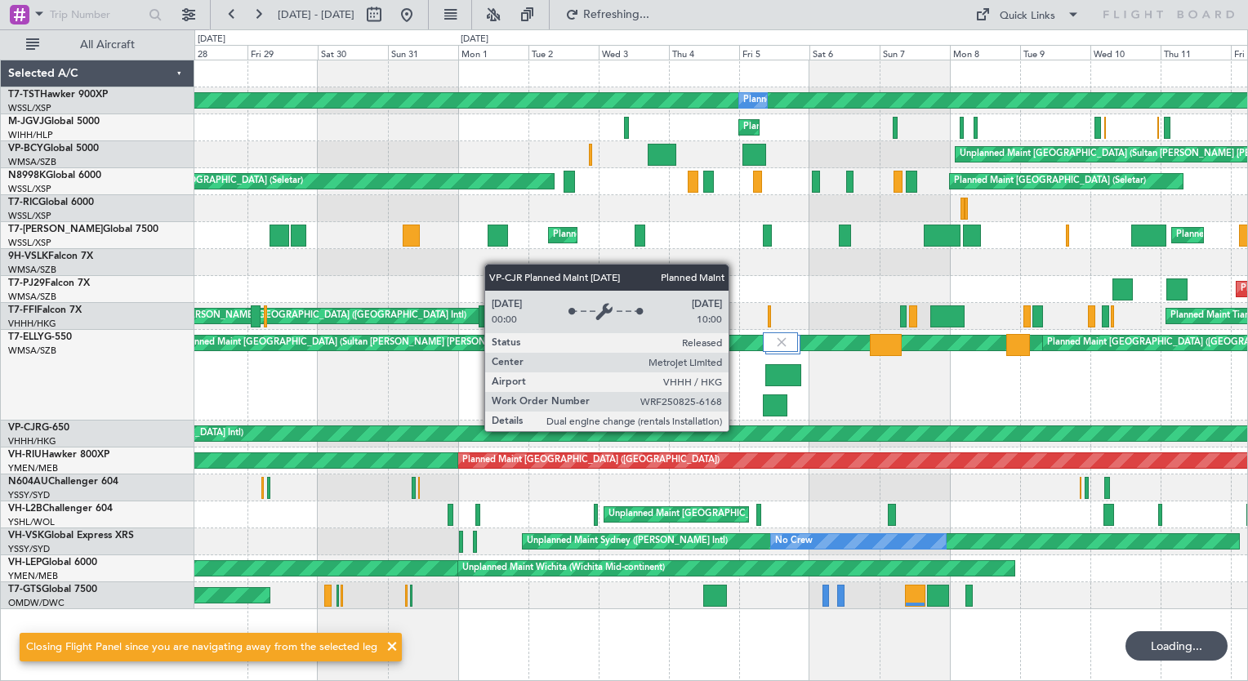
click at [506, 383] on div "[PERSON_NAME] [GEOGRAPHIC_DATA] (Dubai Intl) Planned Maint [GEOGRAPHIC_DATA] (S…" at bounding box center [720, 375] width 1052 height 91
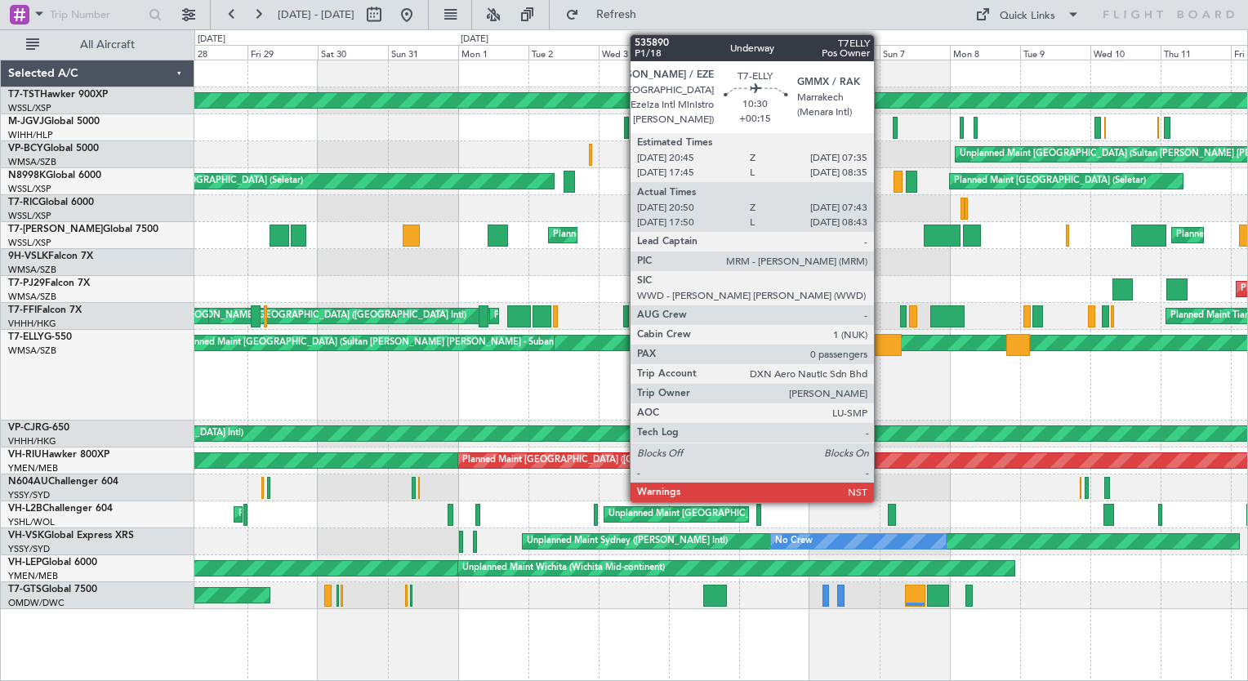
click at [881, 345] on div at bounding box center [886, 345] width 32 height 22
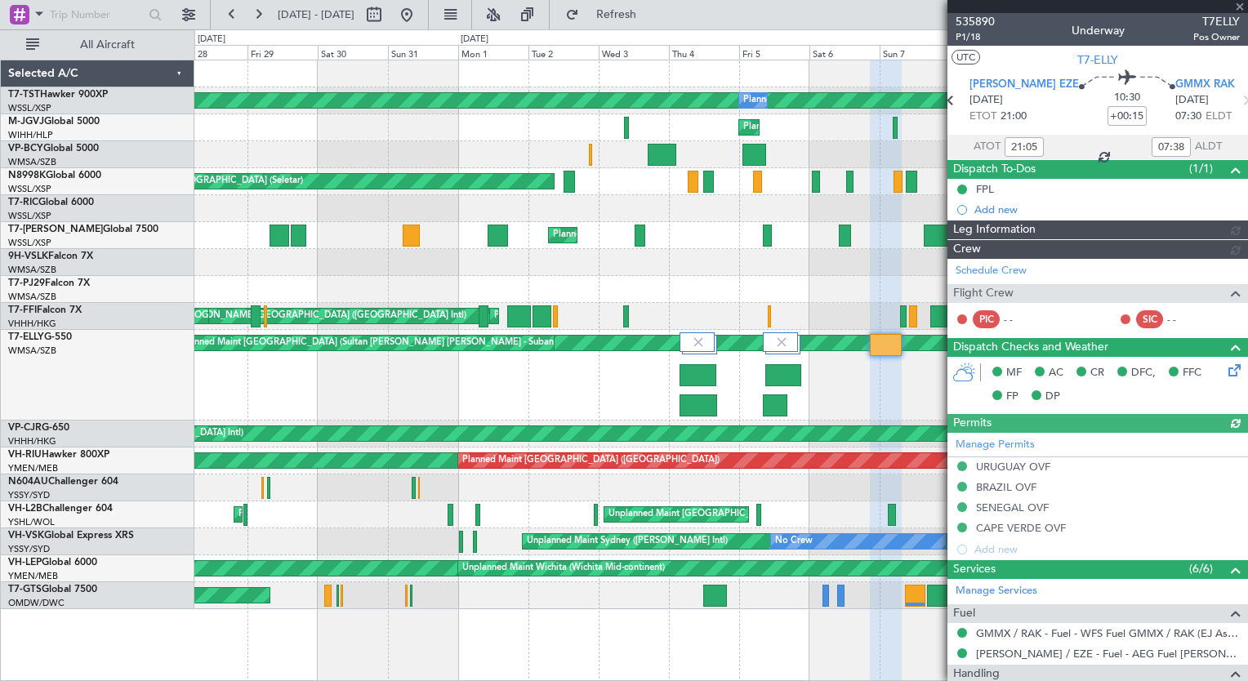
type input "[PERSON_NAME] (HHAFI)"
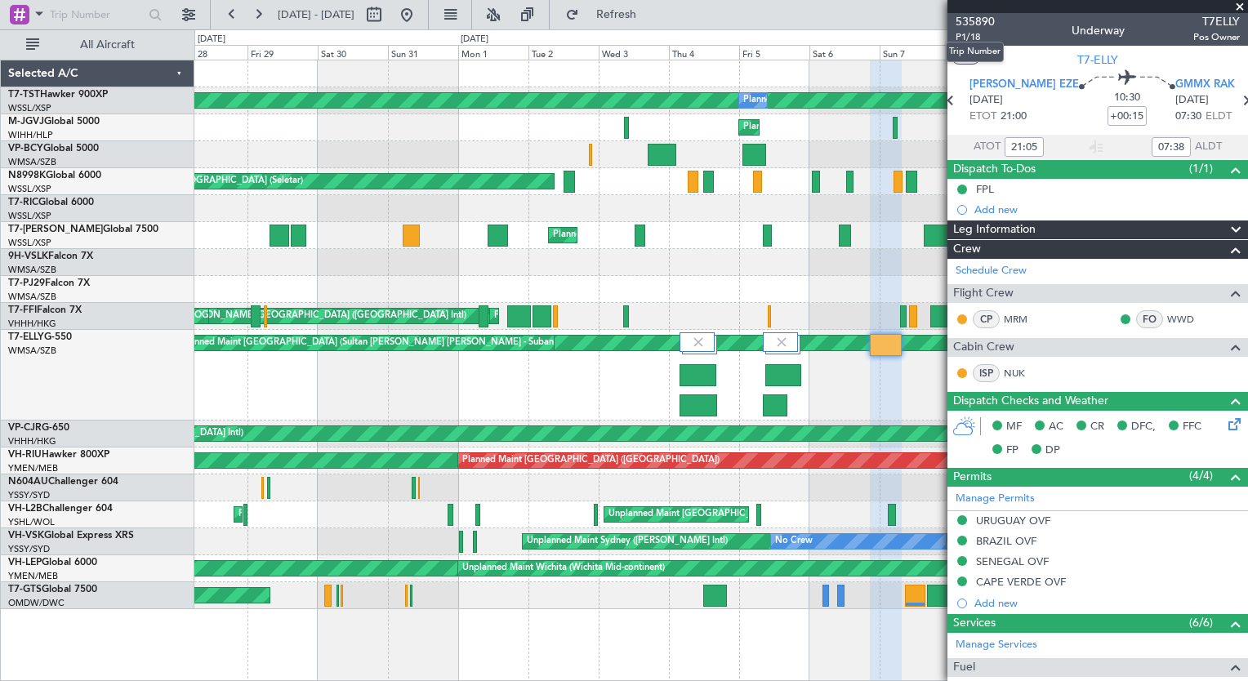
click at [977, 18] on span "535890" at bounding box center [974, 21] width 39 height 17
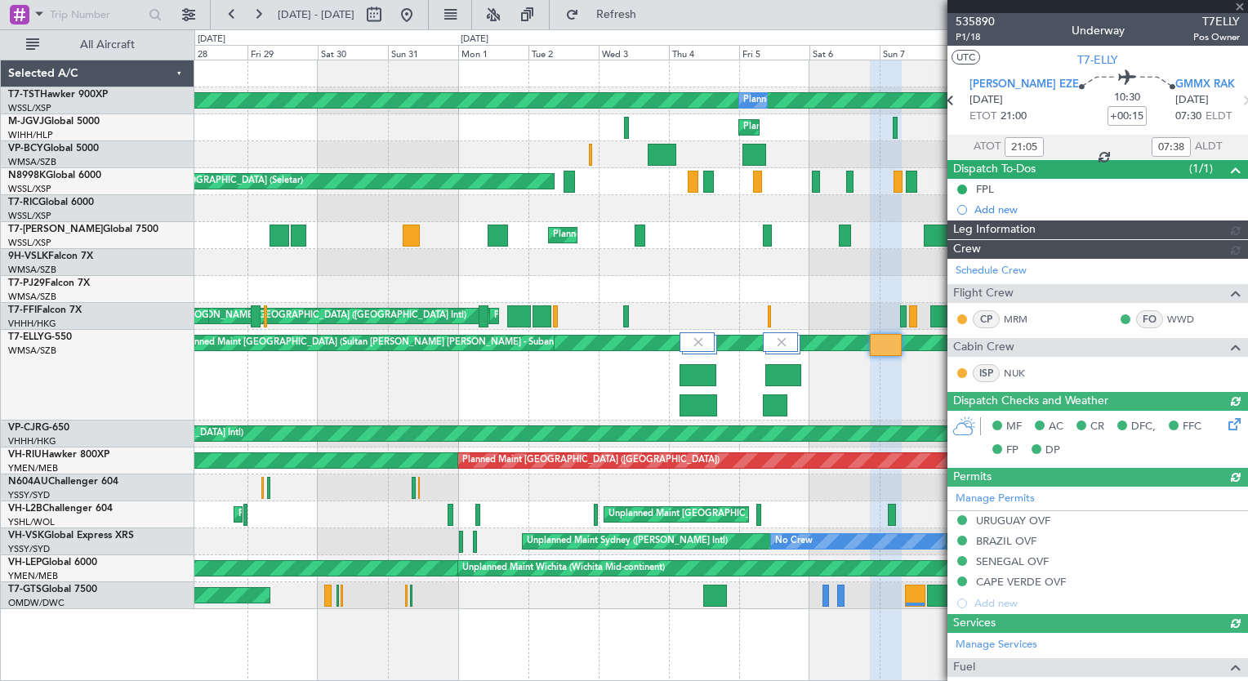
type input "[PERSON_NAME] (HHAFI)"
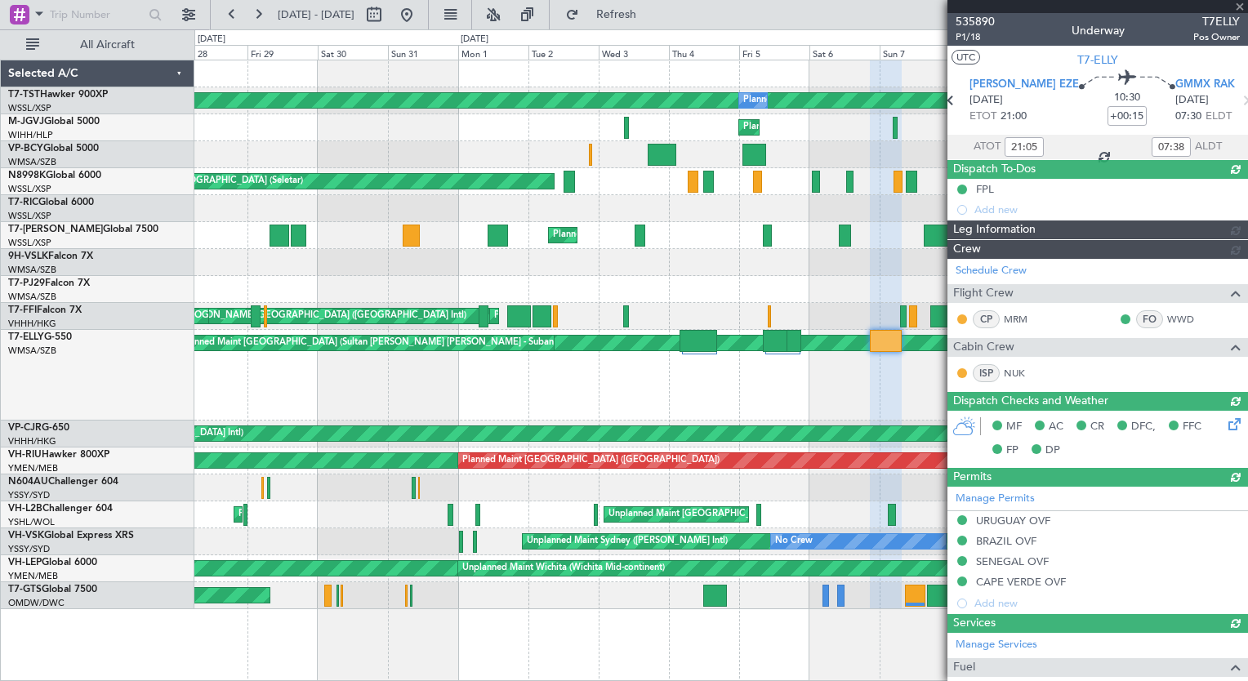
type input "[PERSON_NAME] (HHAFI)"
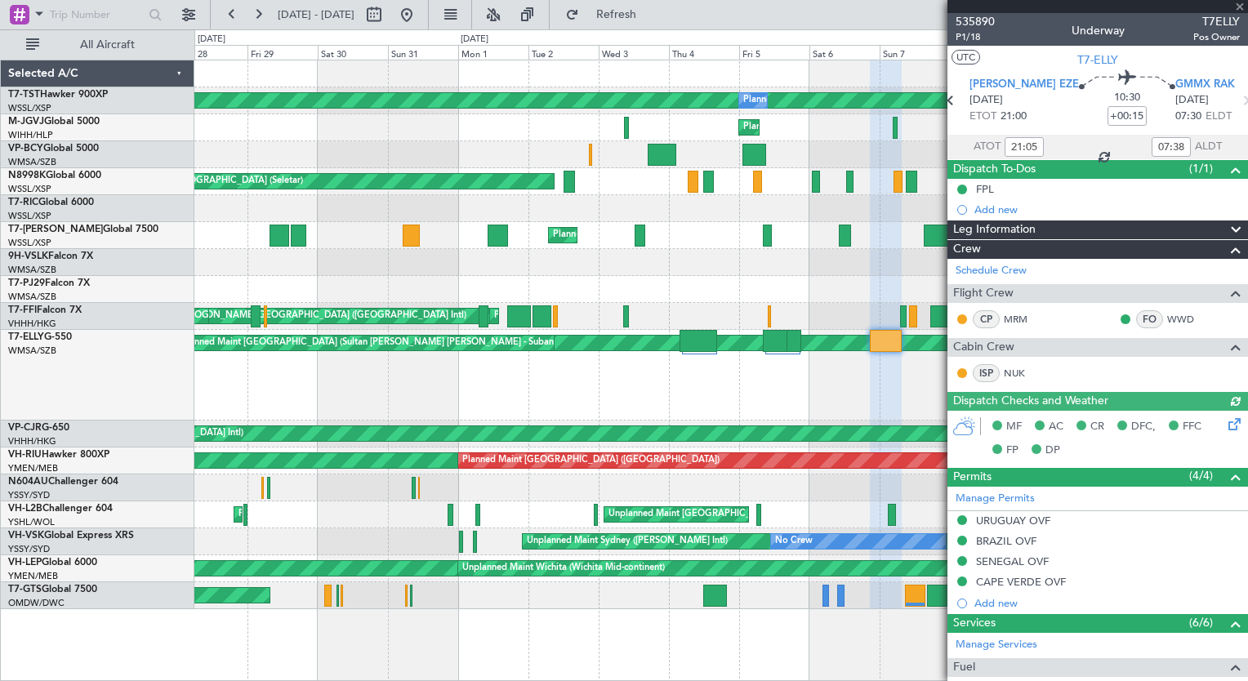
type input "[PERSON_NAME] (HHAFI)"
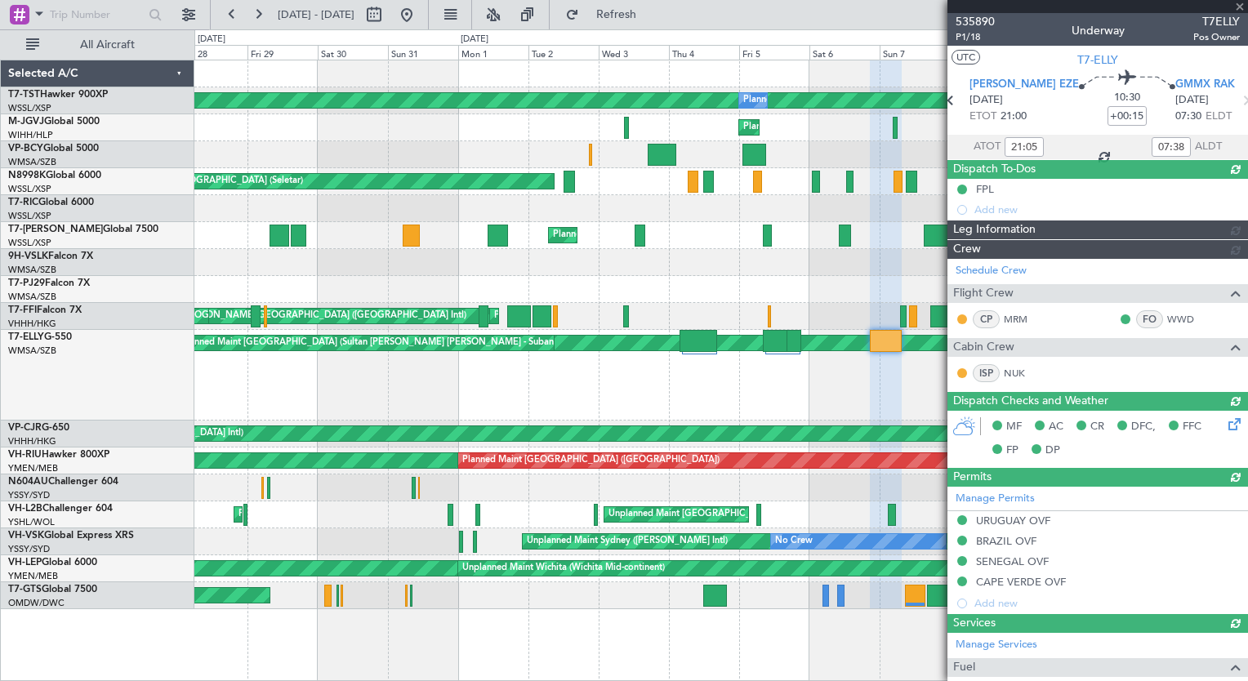
type input "[PERSON_NAME] (HHAFI)"
